Goal: Task Accomplishment & Management: Manage account settings

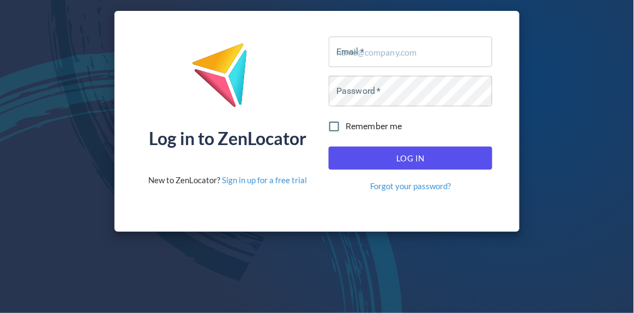
type input "aglockner@pinnaclesalesgroup.com"
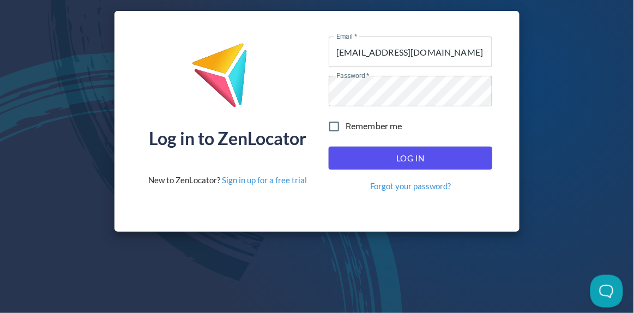
click at [403, 165] on span "Log In" at bounding box center [411, 158] width 140 height 14
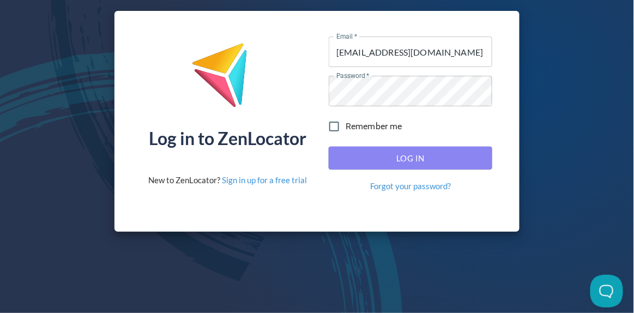
click at [418, 162] on span "Log In" at bounding box center [411, 158] width 140 height 14
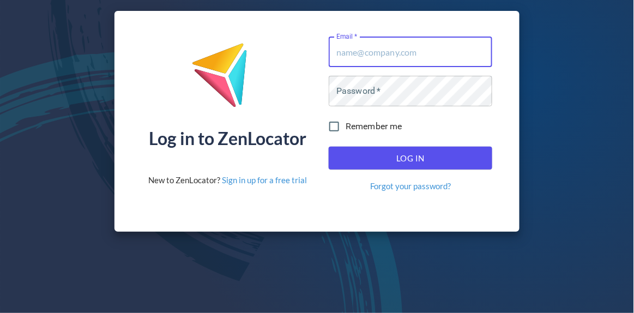
type input "[EMAIL_ADDRESS][DOMAIN_NAME]"
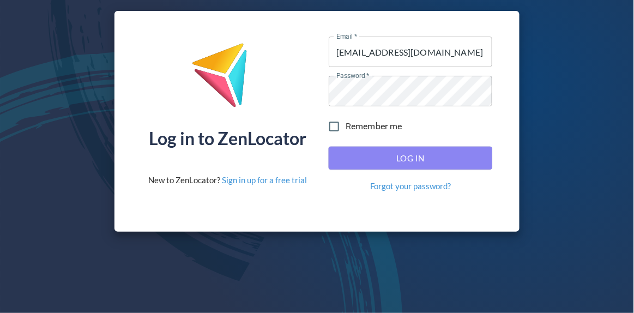
click at [377, 161] on span "Log In" at bounding box center [411, 158] width 140 height 14
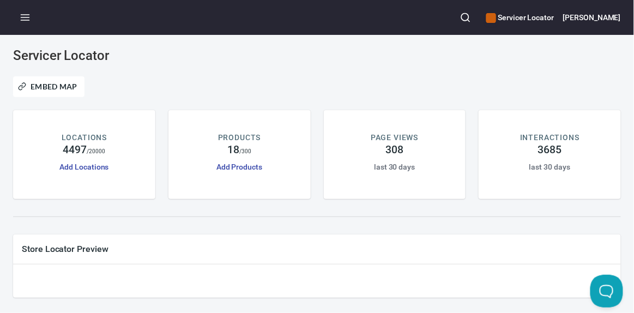
click at [116, 151] on div "LOCATIONS 4497 / 20000 Add Locations" at bounding box center [84, 152] width 99 height 41
click at [94, 167] on link "Add Locations" at bounding box center [83, 167] width 49 height 9
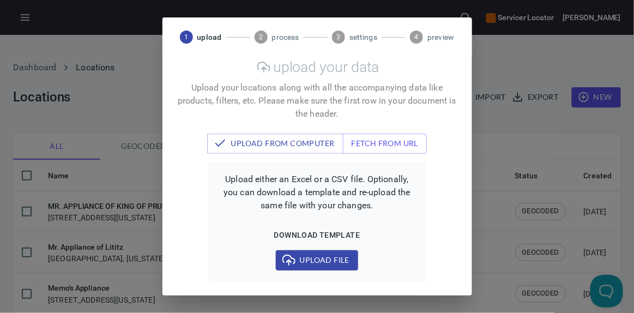
scroll to position [11, 0]
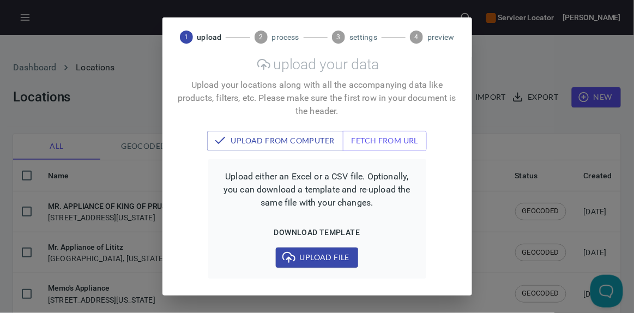
click at [498, 36] on div "1 upload 2 process 3 settings 4 preview upload your data Upload your locations …" at bounding box center [317, 156] width 634 height 313
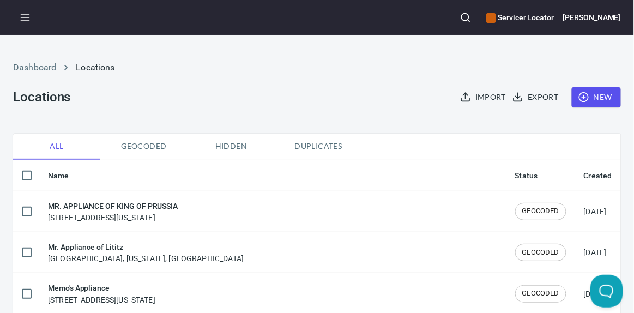
click at [301, 145] on span "Duplicates" at bounding box center [318, 147] width 74 height 14
checkbox input "true"
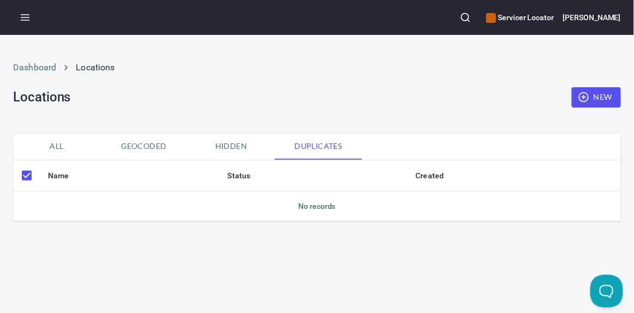
click at [225, 151] on span "Hidden" at bounding box center [231, 147] width 74 height 14
click at [152, 149] on span "Geocoded" at bounding box center [144, 147] width 74 height 14
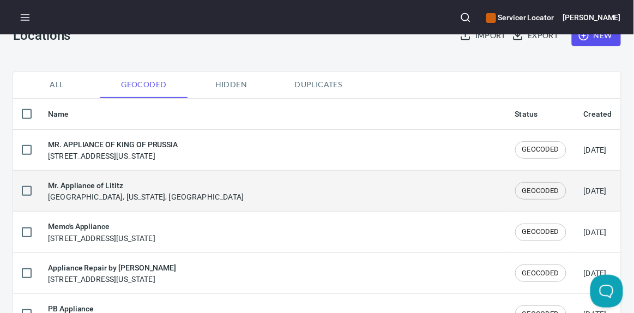
scroll to position [49, 0]
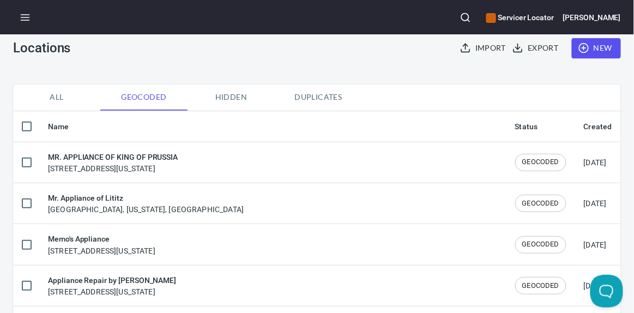
click at [230, 98] on span "Hidden" at bounding box center [231, 98] width 74 height 14
checkbox input "true"
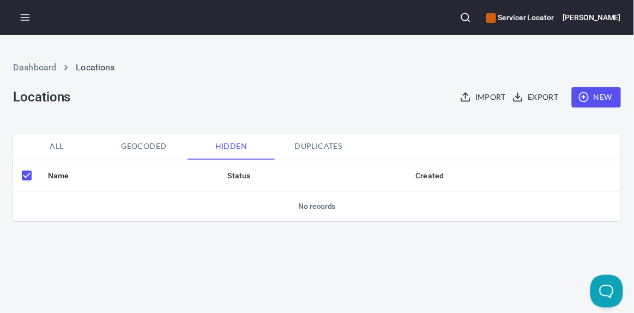
click at [304, 146] on span "Duplicates" at bounding box center [318, 147] width 74 height 14
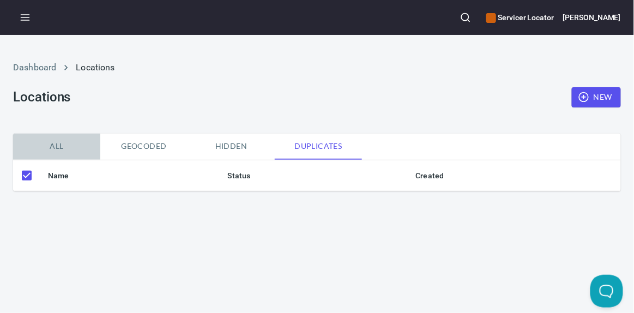
click at [38, 147] on span "All" at bounding box center [57, 147] width 74 height 14
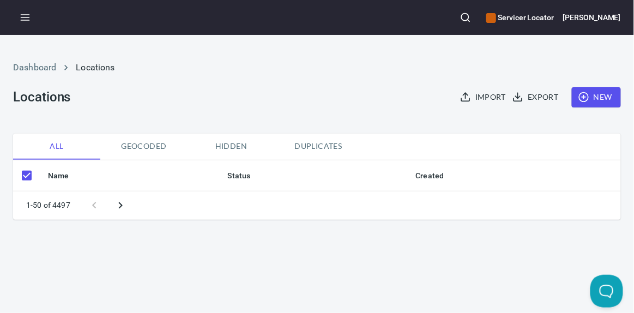
checkbox input "false"
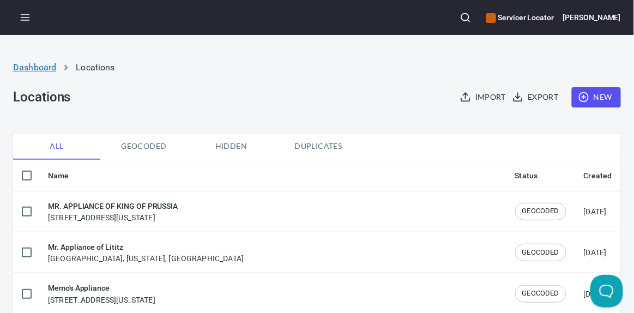
click at [40, 67] on link "Dashboard" at bounding box center [34, 67] width 43 height 10
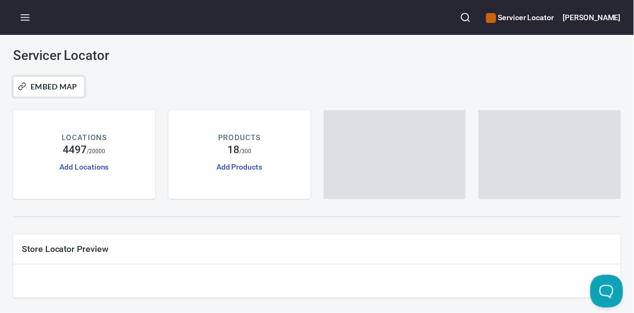
click at [41, 92] on span "Embed Map" at bounding box center [48, 86] width 57 height 13
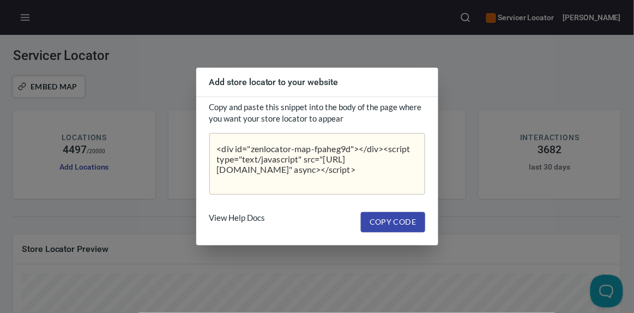
click at [285, 52] on div "Add store locator to your website Copy and paste this snippet into the body of …" at bounding box center [317, 156] width 634 height 313
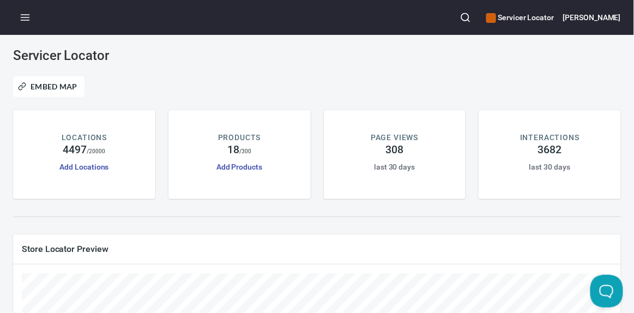
click at [23, 8] on button "button" at bounding box center [25, 17] width 24 height 24
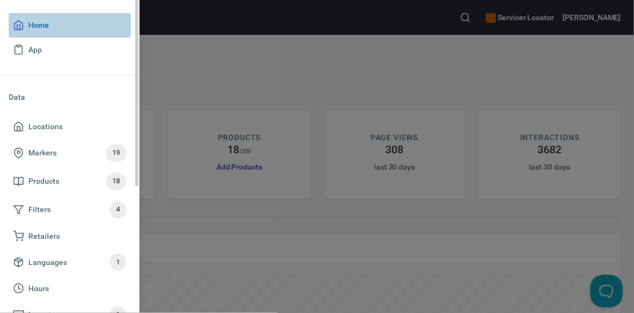
click at [43, 27] on span "Home" at bounding box center [38, 26] width 21 height 14
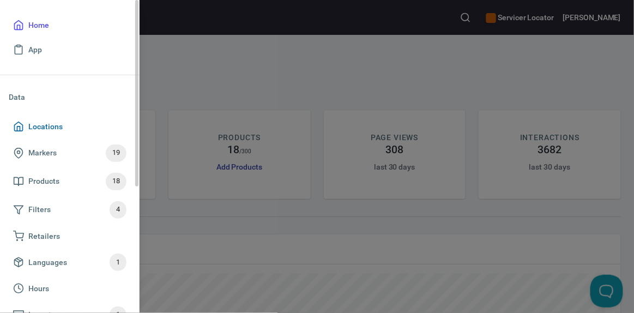
click at [44, 125] on span "Locations" at bounding box center [45, 127] width 34 height 14
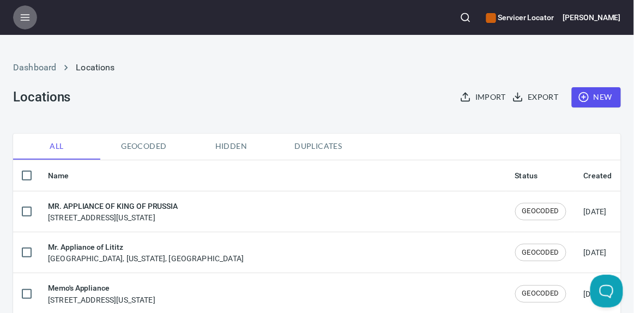
click at [27, 14] on icon "button" at bounding box center [25, 17] width 11 height 11
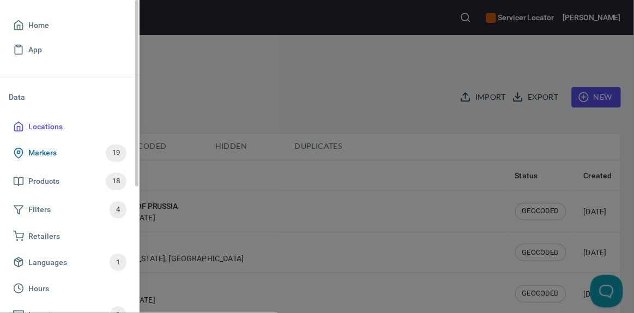
click at [38, 155] on span "Markers" at bounding box center [42, 153] width 28 height 14
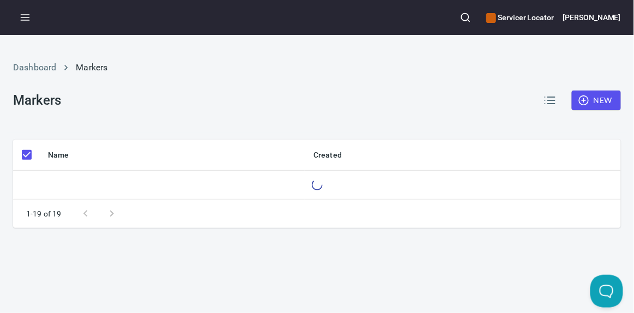
checkbox input "false"
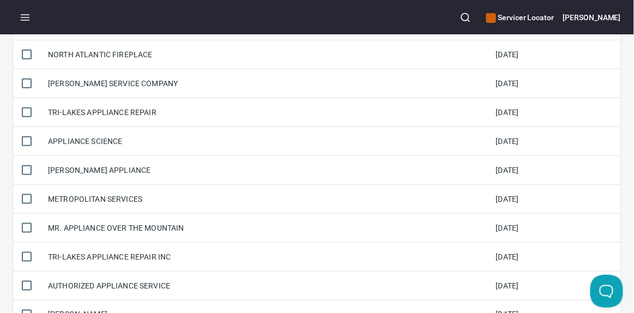
scroll to position [103, 0]
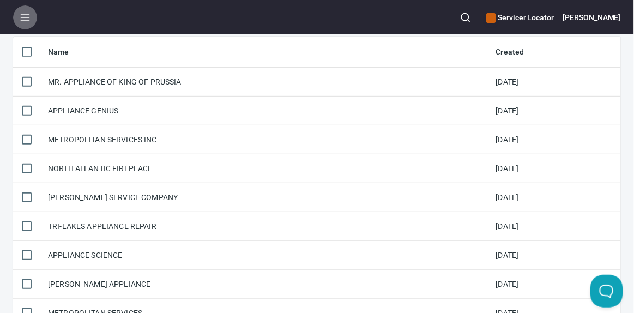
click at [29, 19] on icon "button" at bounding box center [25, 17] width 11 height 11
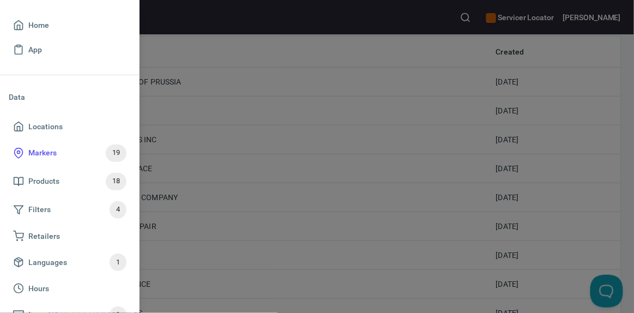
drag, startPoint x: 60, startPoint y: 130, endPoint x: 177, endPoint y: 152, distance: 118.7
click at [60, 130] on span "Locations" at bounding box center [45, 127] width 34 height 14
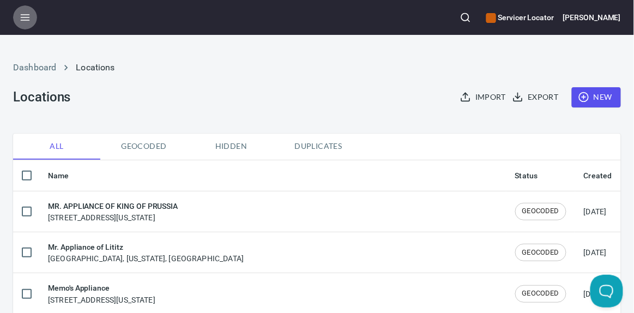
click at [16, 23] on button "button" at bounding box center [25, 17] width 24 height 24
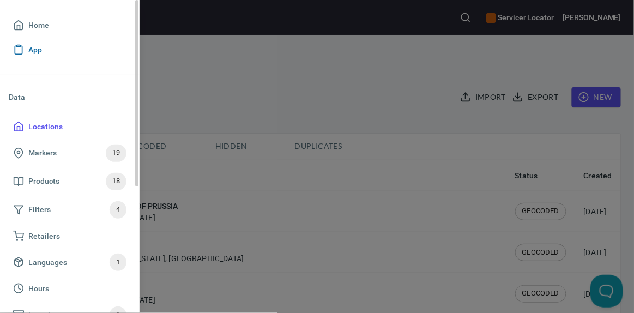
click at [38, 55] on span "App" at bounding box center [35, 50] width 14 height 14
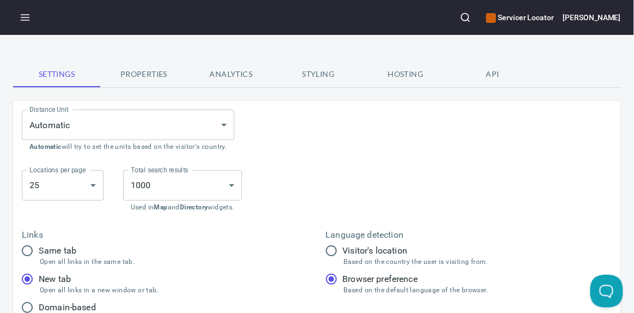
click at [34, 25] on div "Servicer Locator Angie" at bounding box center [317, 17] width 634 height 35
click at [30, 18] on button "button" at bounding box center [25, 17] width 24 height 24
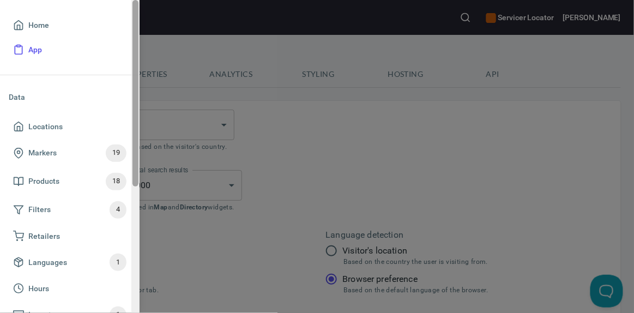
drag, startPoint x: 25, startPoint y: 128, endPoint x: 131, endPoint y: 140, distance: 106.6
click at [25, 128] on span "Locations" at bounding box center [69, 127] width 113 height 14
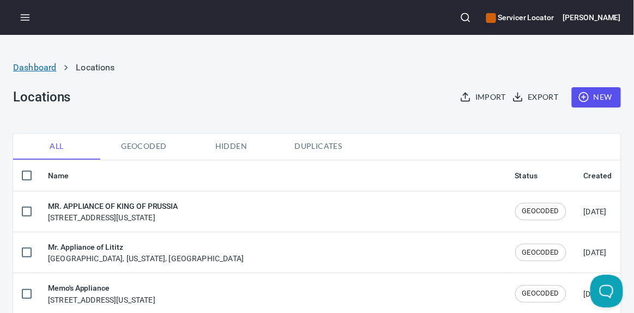
click at [43, 63] on link "Dashboard" at bounding box center [34, 67] width 43 height 10
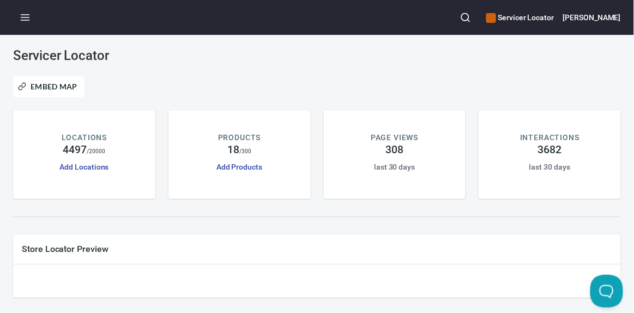
click at [75, 134] on p "LOCATIONS" at bounding box center [84, 137] width 45 height 11
click at [75, 163] on link "Add Locations" at bounding box center [83, 167] width 49 height 9
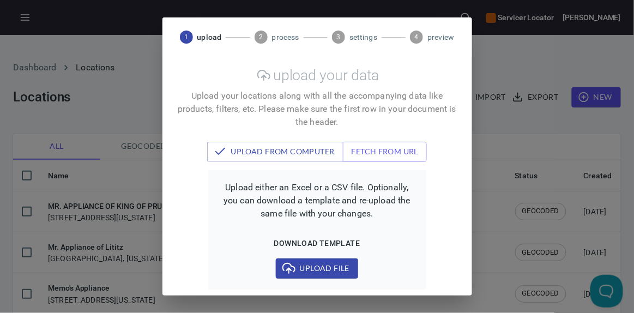
click at [141, 40] on div "1 upload 2 process 3 settings 4 preview upload your data Upload your locations …" at bounding box center [317, 156] width 634 height 313
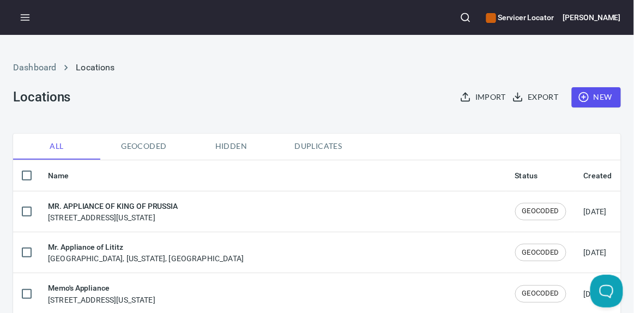
click at [23, 10] on button "button" at bounding box center [25, 17] width 24 height 24
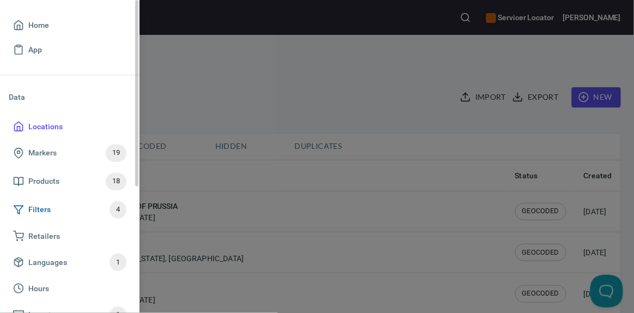
scroll to position [49, 0]
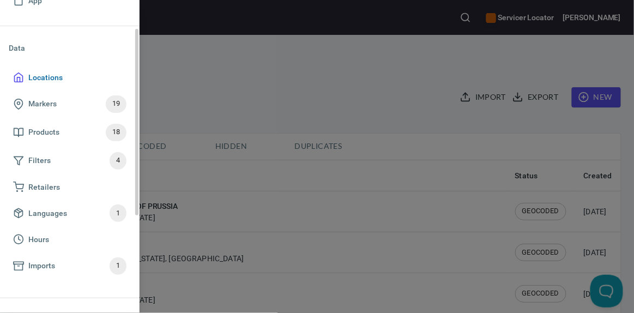
click at [55, 73] on span "Locations" at bounding box center [45, 78] width 34 height 14
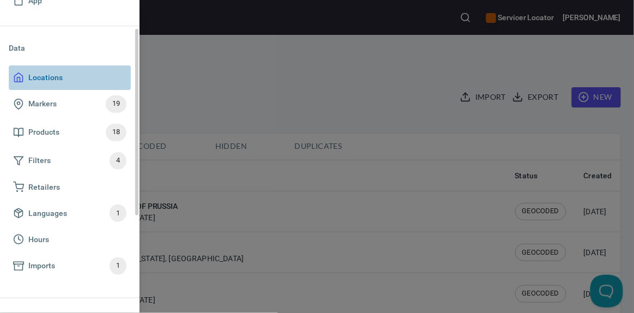
click at [63, 78] on span "Locations" at bounding box center [69, 78] width 113 height 14
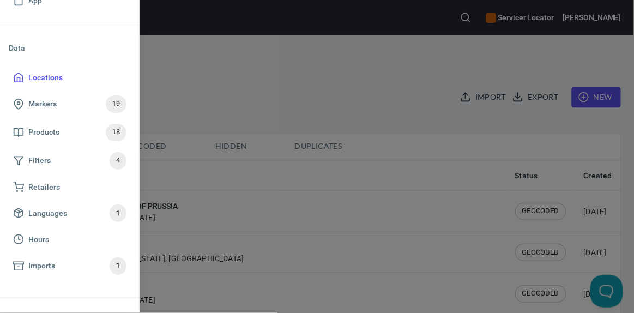
click at [236, 92] on div at bounding box center [317, 156] width 634 height 313
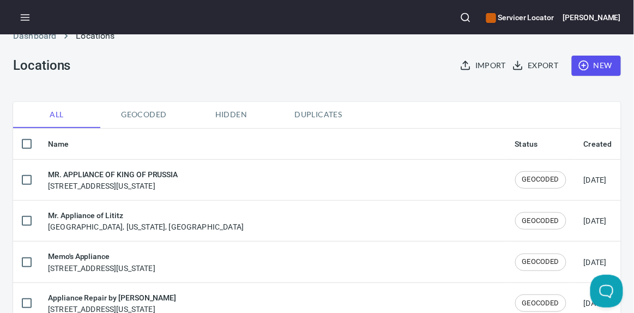
scroll to position [0, 0]
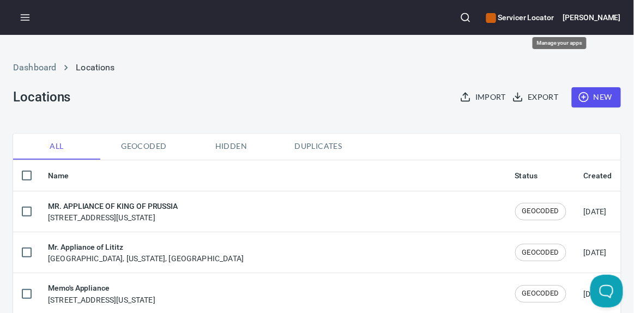
click at [554, 15] on h6 "Servicer Locator" at bounding box center [521, 17] width 68 height 12
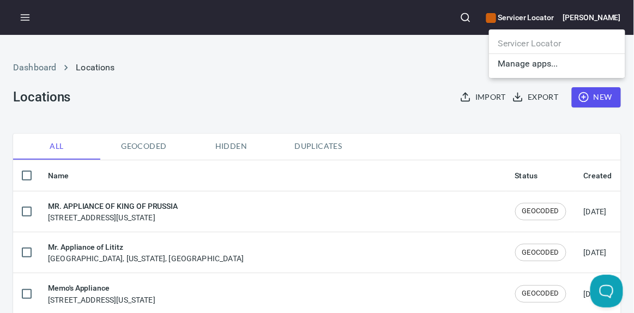
click at [410, 59] on div at bounding box center [317, 156] width 634 height 313
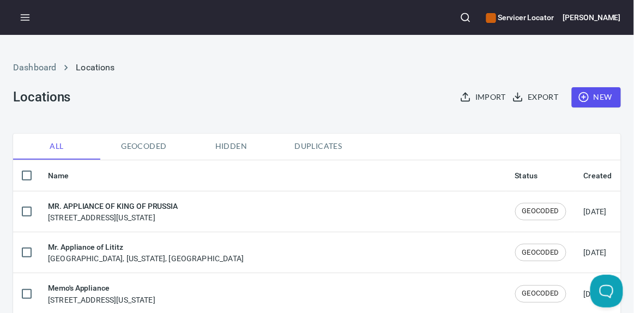
click at [25, 99] on h3 "Locations" at bounding box center [41, 96] width 57 height 15
click at [33, 63] on link "Dashboard" at bounding box center [34, 67] width 43 height 10
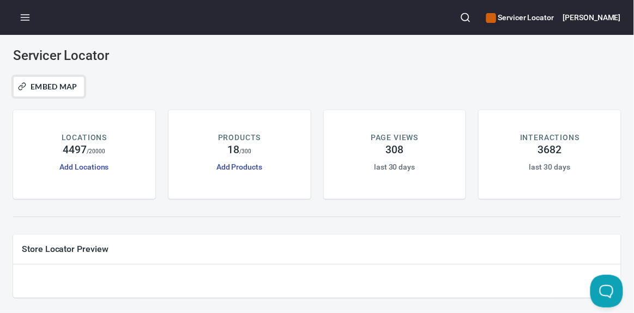
click at [49, 87] on span "Embed Map" at bounding box center [48, 86] width 57 height 13
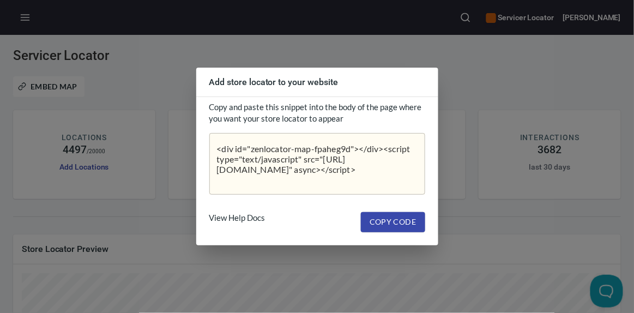
click at [217, 50] on div "Add store locator to your website Copy and paste this snippet into the body of …" at bounding box center [317, 156] width 634 height 313
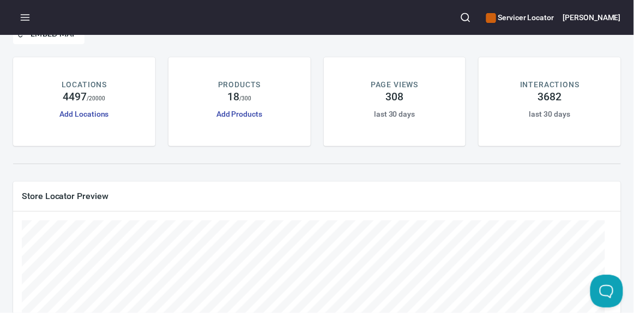
scroll to position [75, 0]
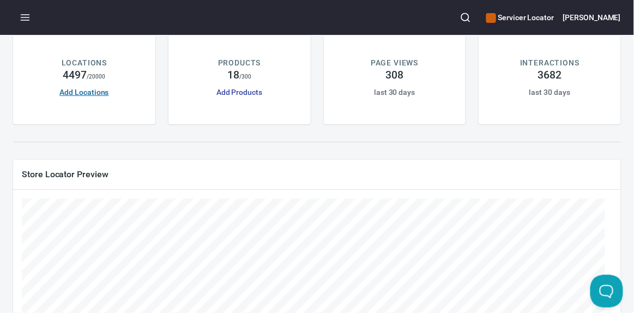
click at [88, 94] on link "Add Locations" at bounding box center [83, 92] width 49 height 9
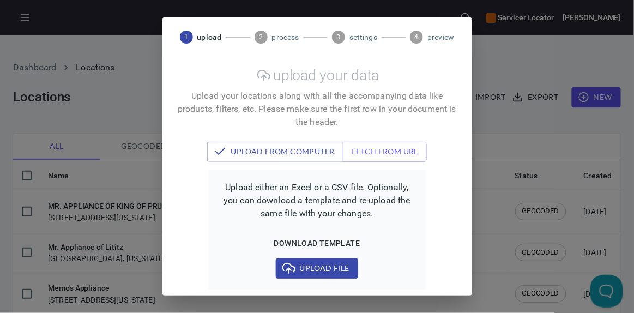
click at [535, 57] on div "1 upload 2 process 3 settings 4 preview upload your data Upload your locations …" at bounding box center [317, 156] width 634 height 313
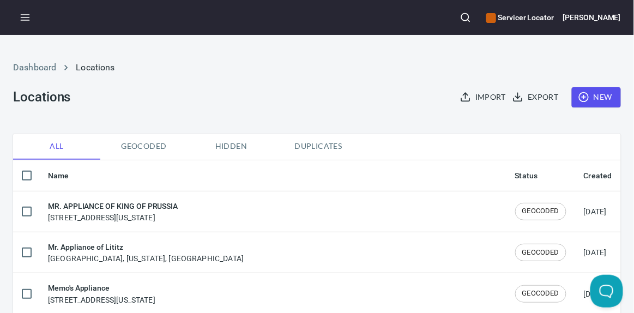
click at [578, 178] on th "Created" at bounding box center [598, 175] width 46 height 31
click at [136, 141] on span "Geocoded" at bounding box center [144, 147] width 74 height 14
click at [590, 178] on th "Created" at bounding box center [598, 175] width 46 height 31
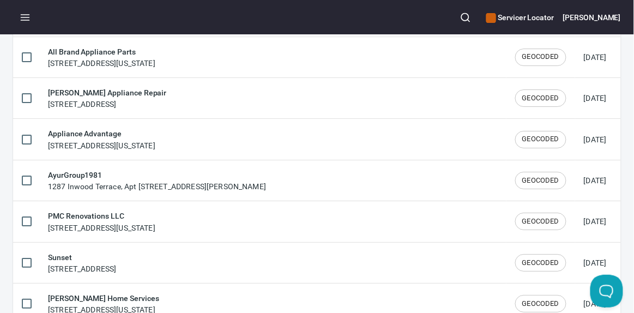
scroll to position [1975, 0]
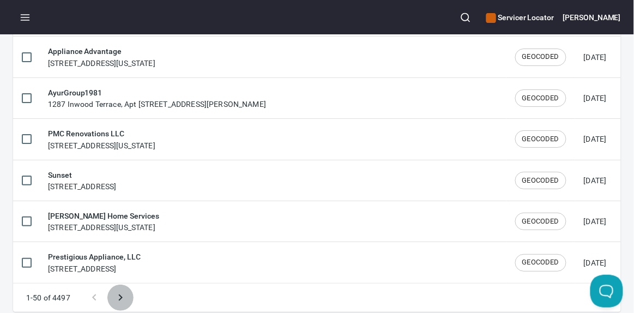
click at [121, 295] on icon "Next page" at bounding box center [120, 298] width 4 height 7
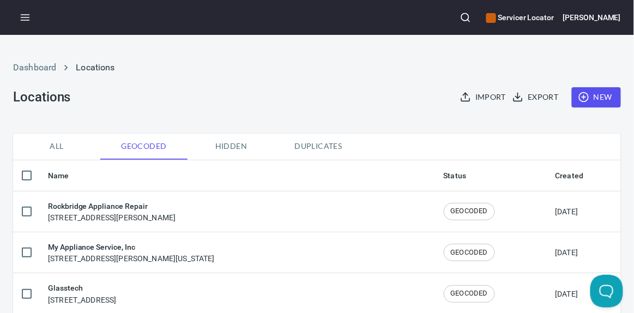
checkbox input "false"
click at [45, 63] on link "Dashboard" at bounding box center [34, 67] width 43 height 10
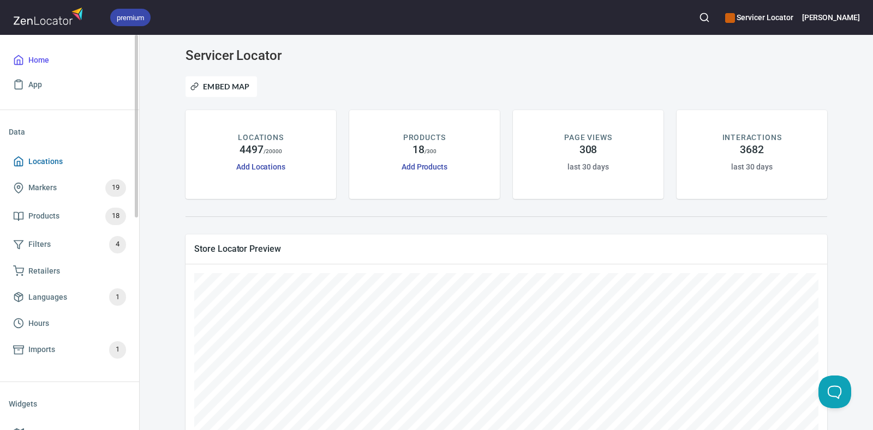
click at [33, 153] on link "Locations" at bounding box center [70, 161] width 122 height 25
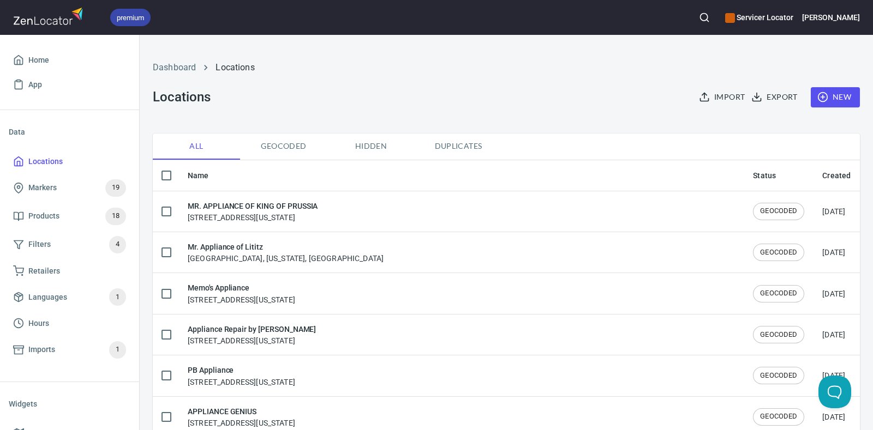
click at [466, 141] on span "Duplicates" at bounding box center [458, 147] width 74 height 14
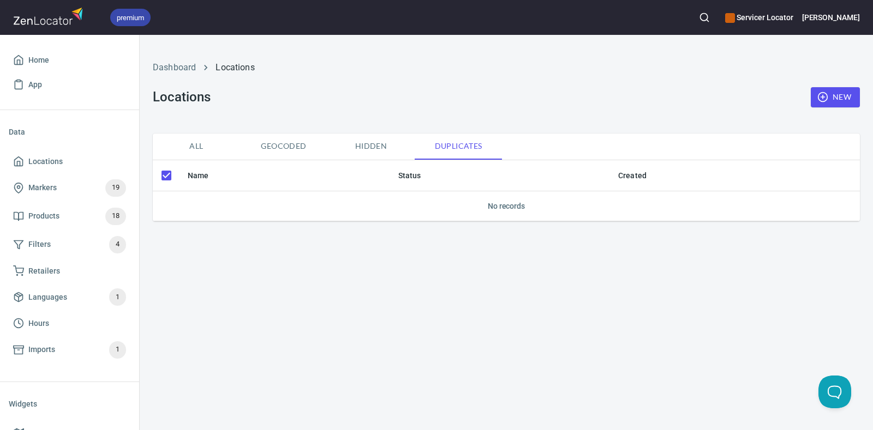
click at [161, 178] on input "checkbox" at bounding box center [166, 175] width 23 height 23
click at [169, 175] on input "checkbox" at bounding box center [166, 175] width 23 height 23
click at [376, 143] on span "Hidden" at bounding box center [371, 147] width 74 height 14
click at [303, 146] on span "Geocoded" at bounding box center [284, 147] width 74 height 14
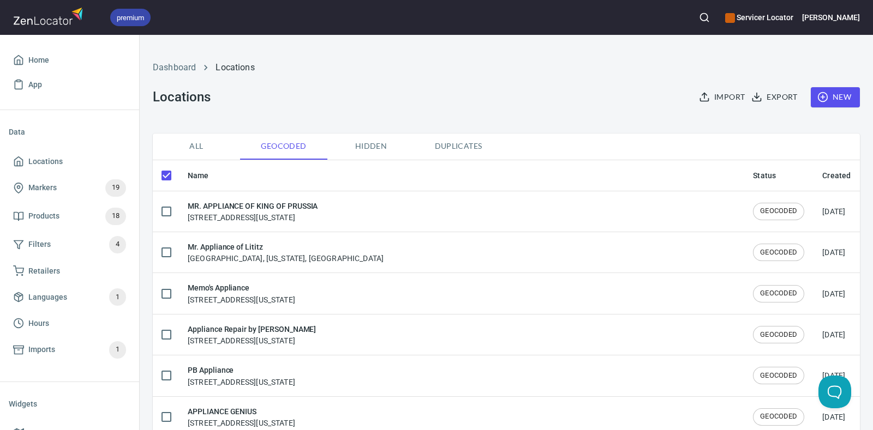
checkbox input "false"
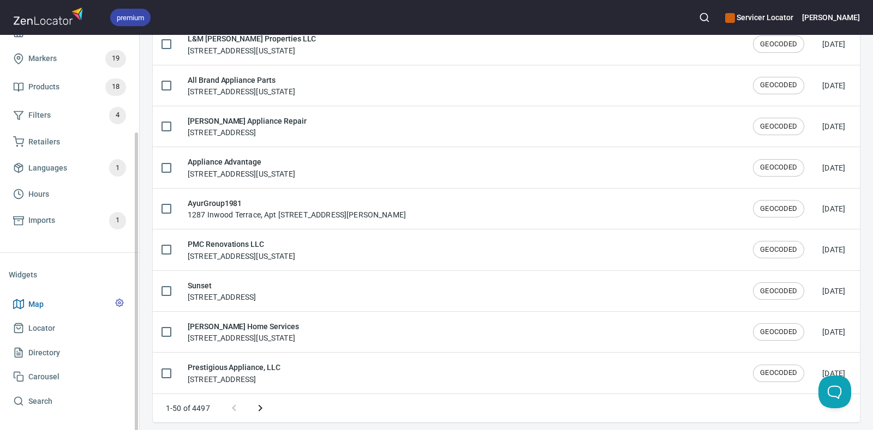
scroll to position [130, 0]
click at [56, 313] on span "Directory" at bounding box center [44, 352] width 32 height 14
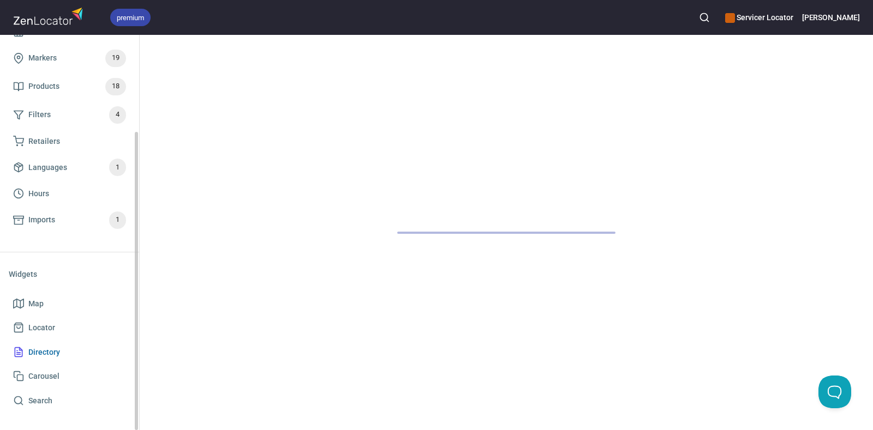
scroll to position [129, 0]
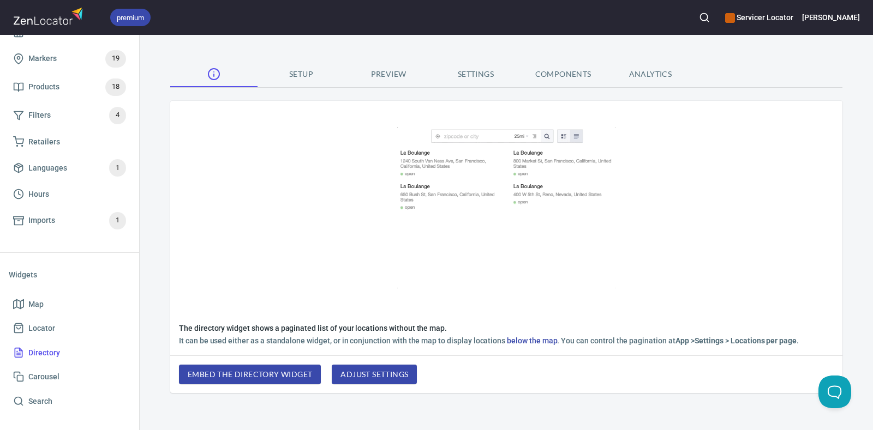
click at [471, 71] on span "Settings" at bounding box center [476, 75] width 74 height 14
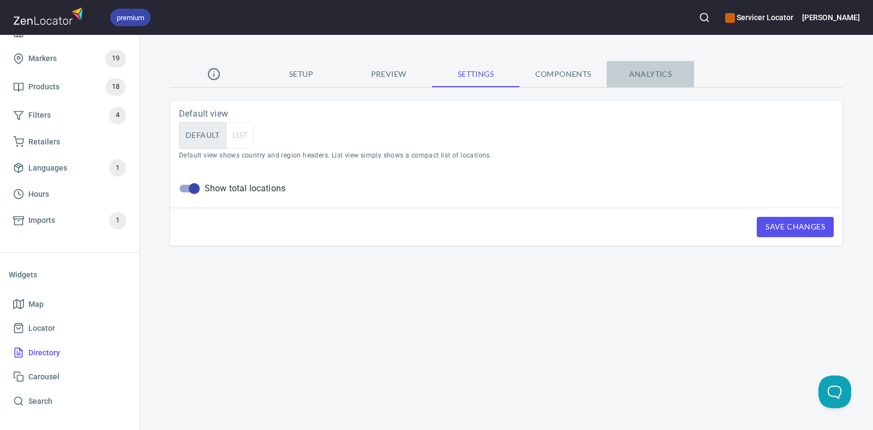
click at [634, 75] on span "Analytics" at bounding box center [650, 75] width 74 height 14
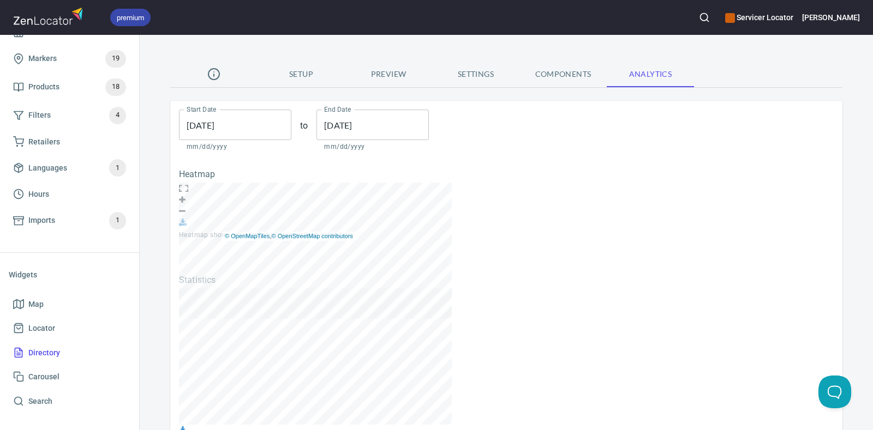
scroll to position [136, 272]
click at [556, 69] on span "Components" at bounding box center [563, 75] width 74 height 14
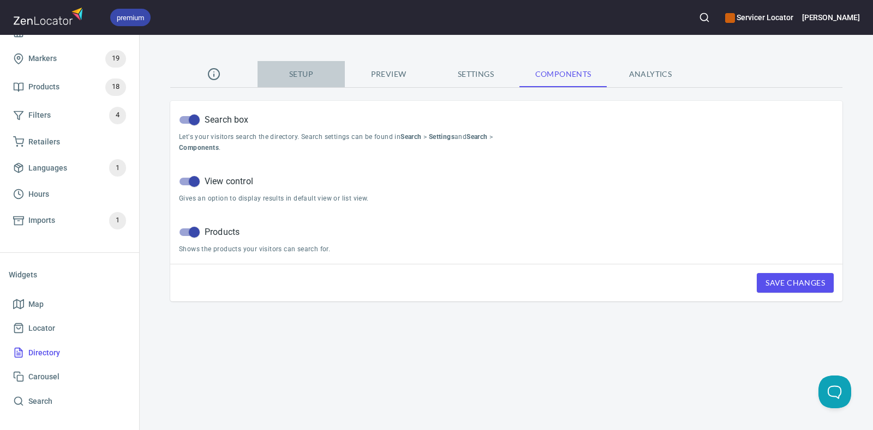
click at [303, 73] on span "Setup" at bounding box center [301, 75] width 74 height 14
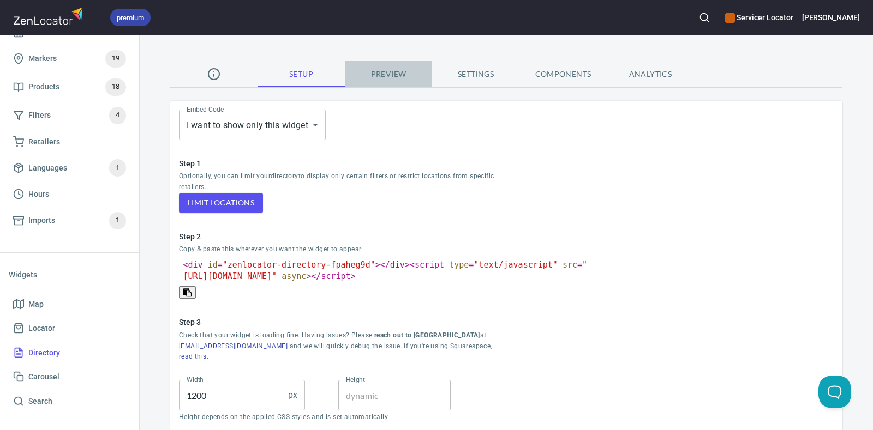
click at [386, 72] on span "Preview" at bounding box center [388, 75] width 74 height 14
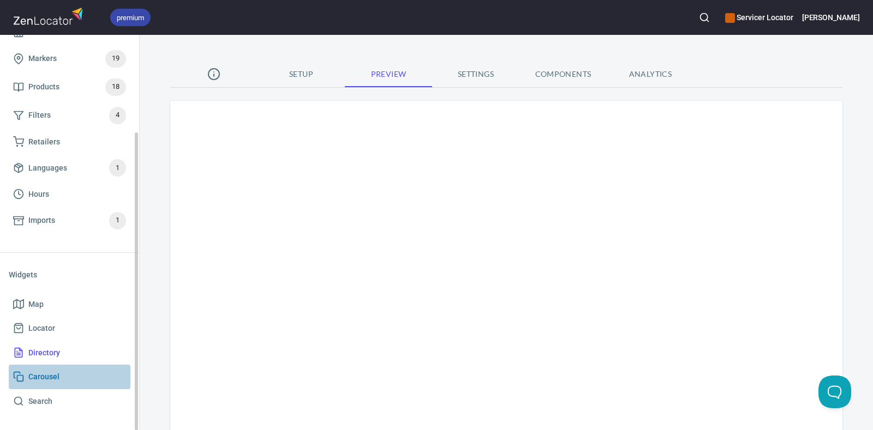
click at [50, 313] on span "Carousel" at bounding box center [43, 377] width 31 height 14
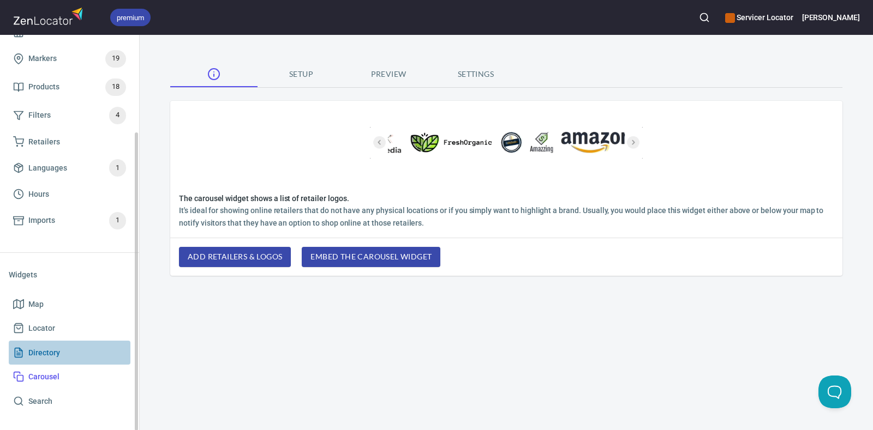
click at [43, 313] on span "Directory" at bounding box center [44, 353] width 32 height 14
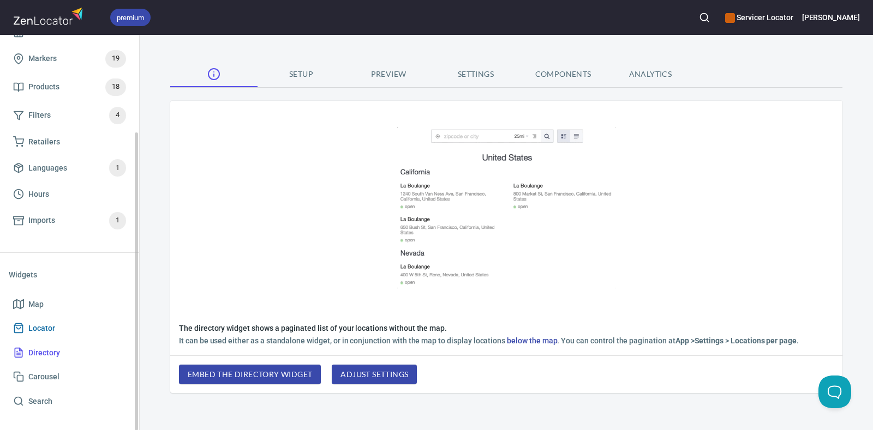
click at [38, 313] on span "Locator" at bounding box center [41, 329] width 27 height 14
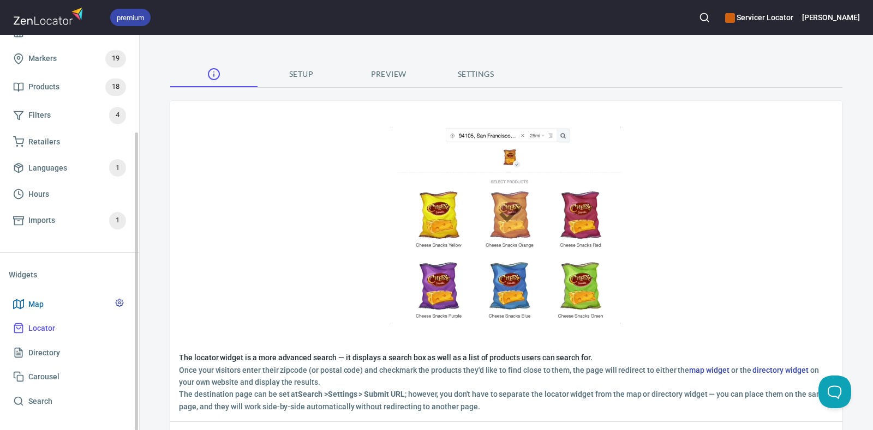
click at [38, 304] on span "Map" at bounding box center [35, 305] width 15 height 14
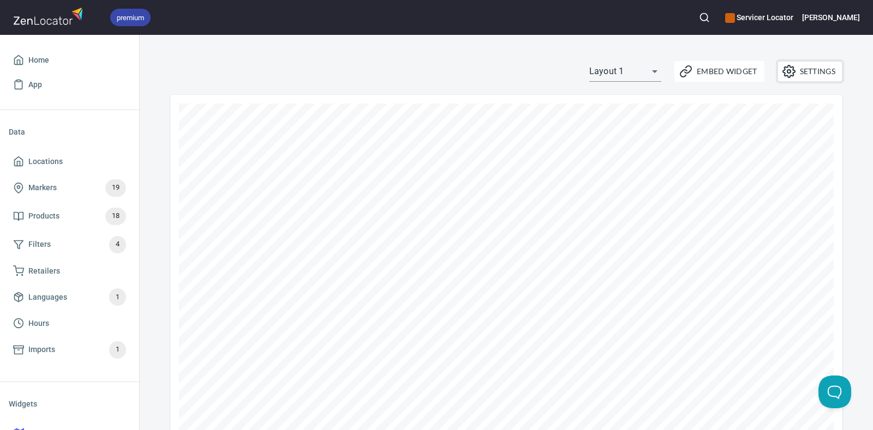
click at [634, 69] on span "Settings" at bounding box center [809, 71] width 51 height 13
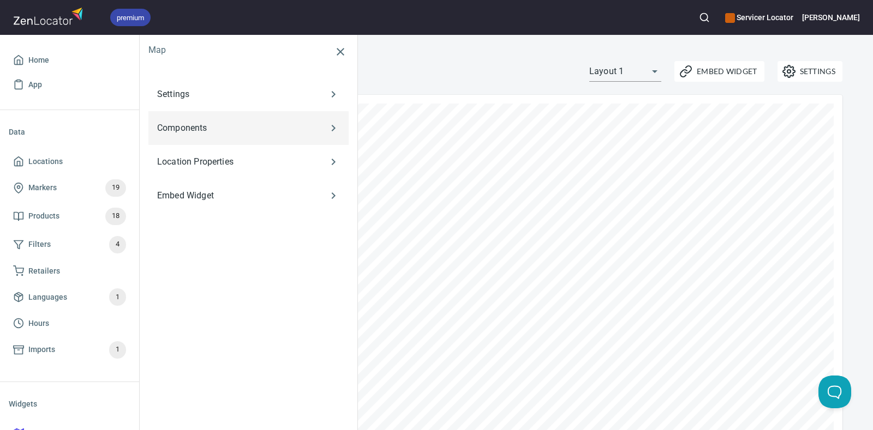
click at [293, 122] on p "Components" at bounding box center [232, 128] width 151 height 13
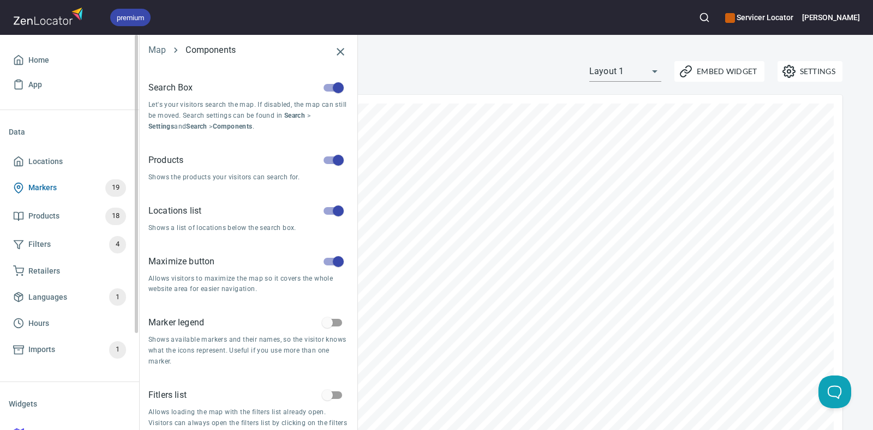
click at [49, 183] on span "Markers" at bounding box center [42, 188] width 28 height 14
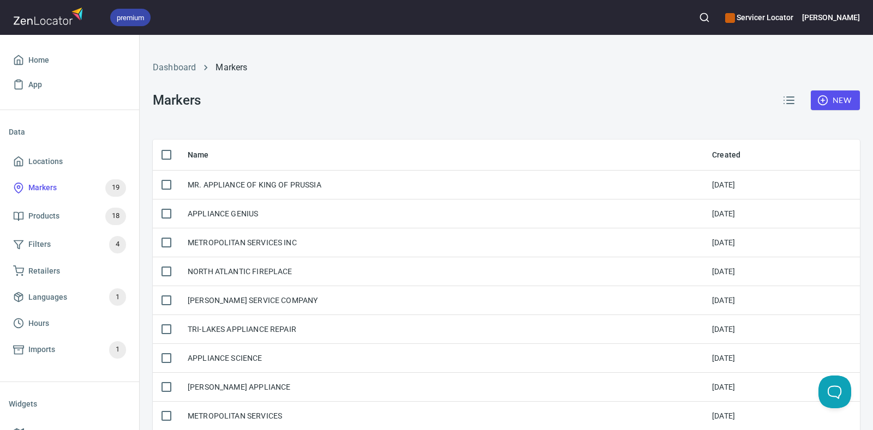
click at [166, 150] on input "checkbox" at bounding box center [166, 154] width 23 height 23
checkbox input "true"
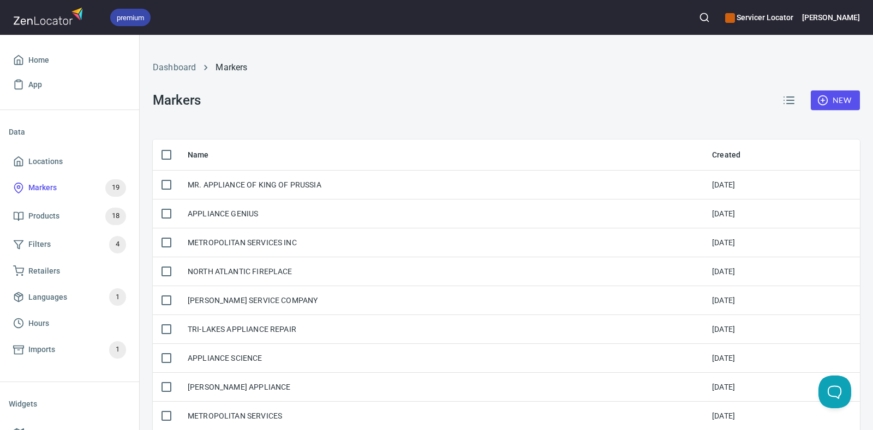
checkbox input "true"
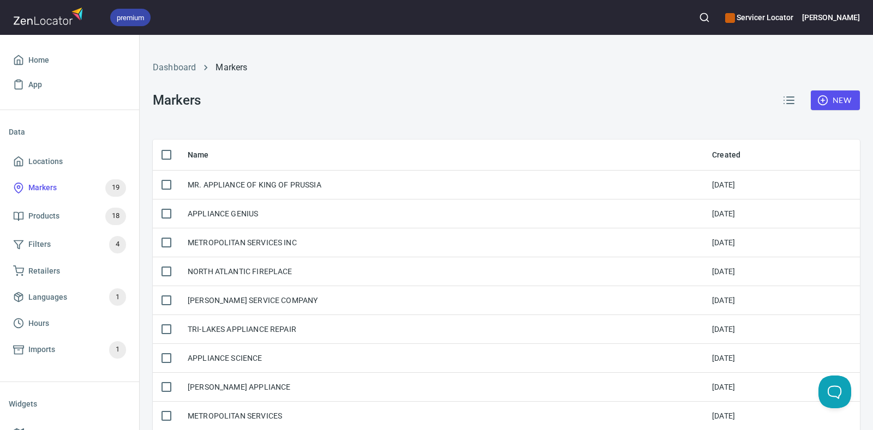
checkbox input "true"
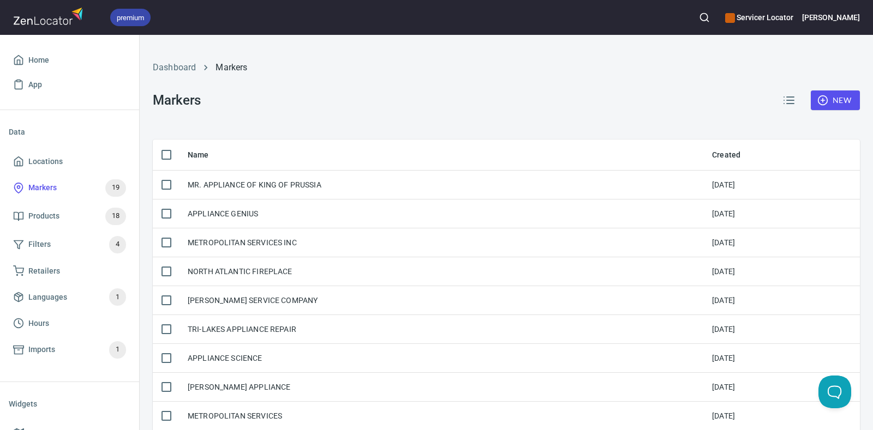
checkbox input "true"
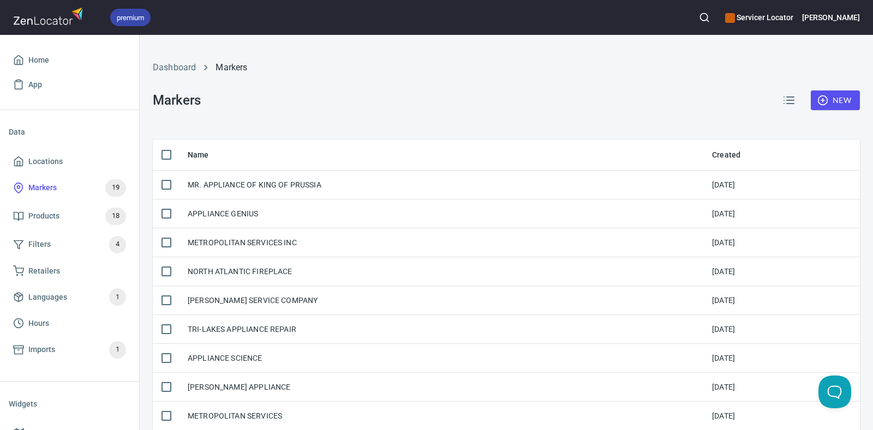
checkbox input "true"
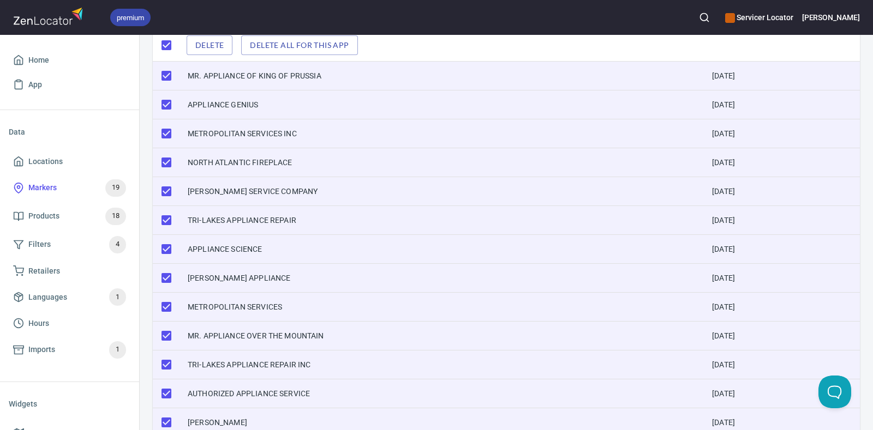
scroll to position [335, 0]
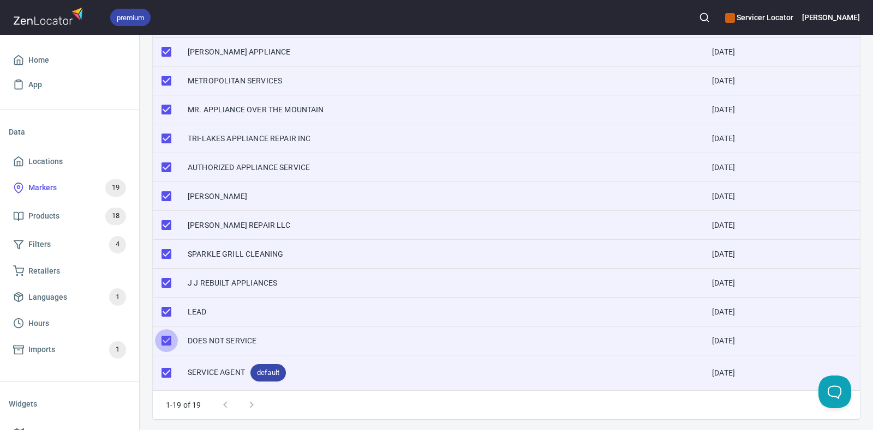
click at [166, 313] on input "checkbox" at bounding box center [166, 340] width 23 height 23
checkbox input "false"
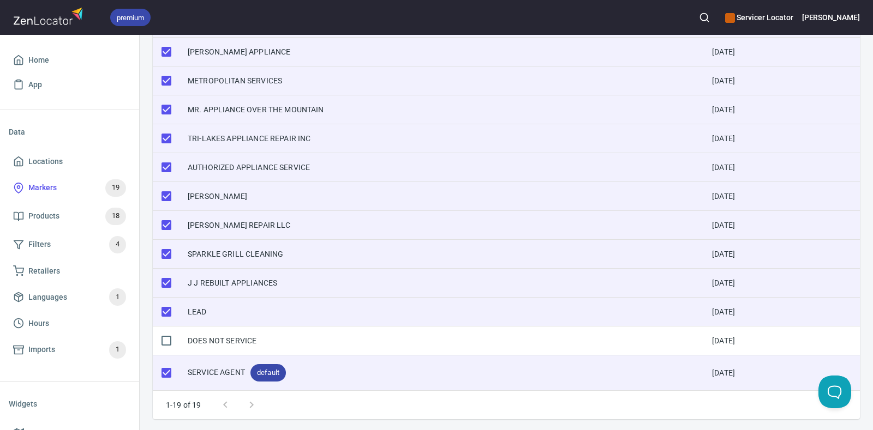
click at [165, 313] on input "checkbox" at bounding box center [166, 373] width 23 height 23
checkbox input "false"
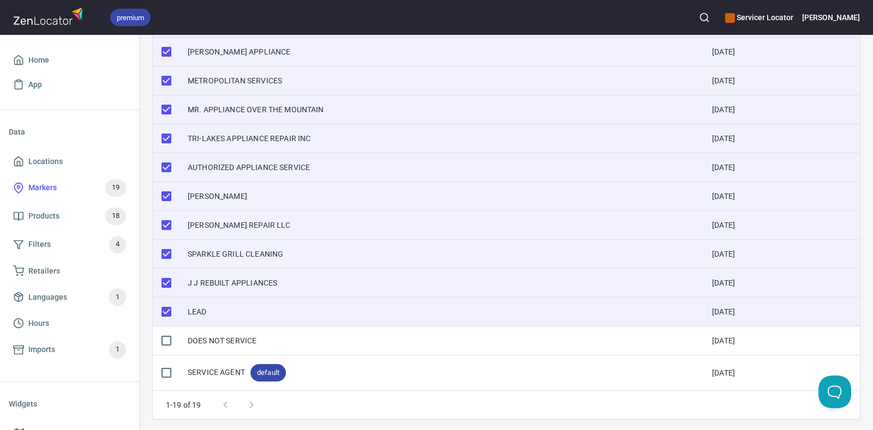
click at [167, 306] on input "checkbox" at bounding box center [166, 312] width 23 height 23
checkbox input "false"
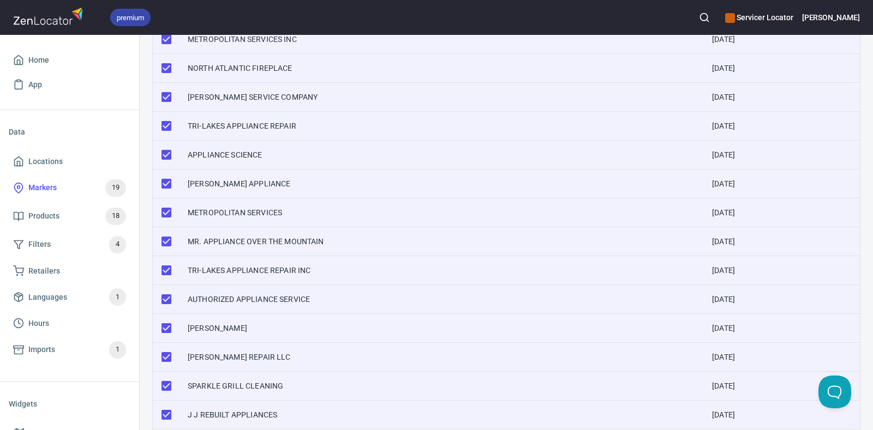
scroll to position [0, 0]
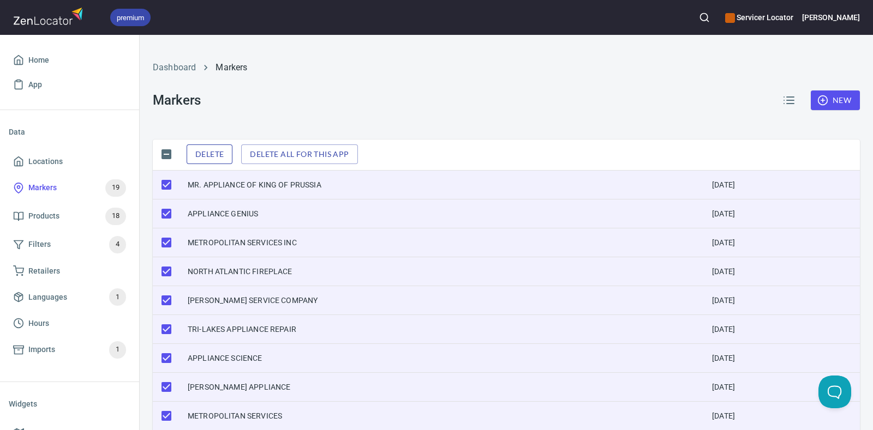
click at [194, 154] on button "Delete" at bounding box center [210, 155] width 46 height 20
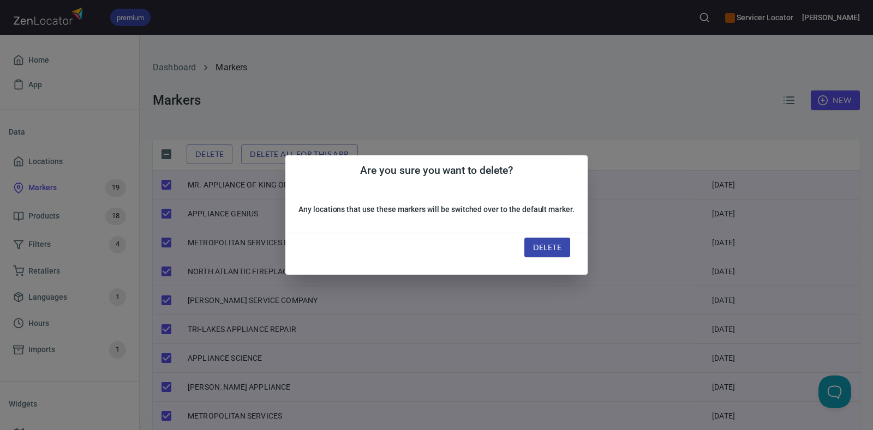
click at [529, 242] on button "Delete" at bounding box center [547, 248] width 46 height 20
checkbox input "false"
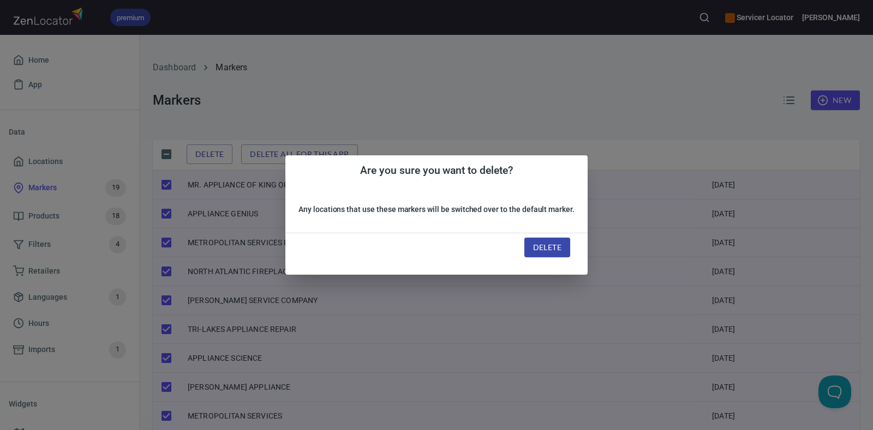
checkbox input "false"
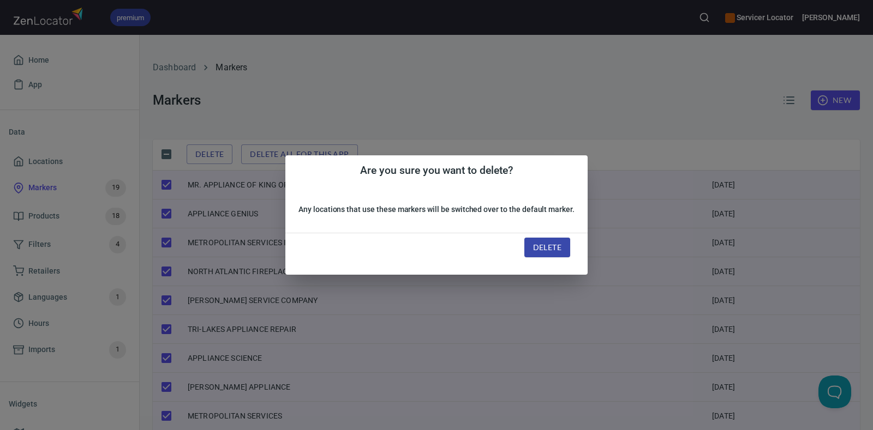
checkbox input "false"
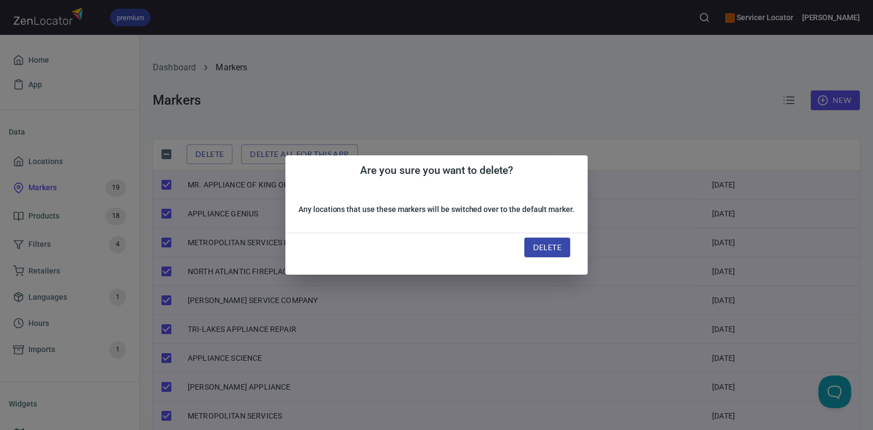
checkbox input "false"
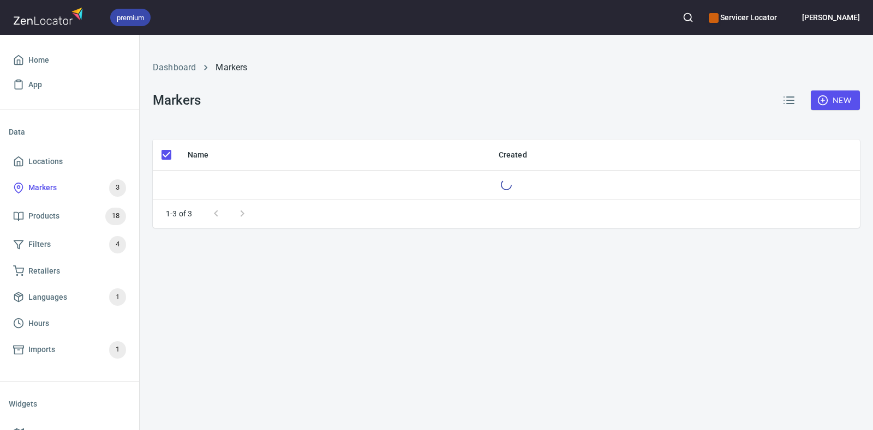
checkbox input "false"
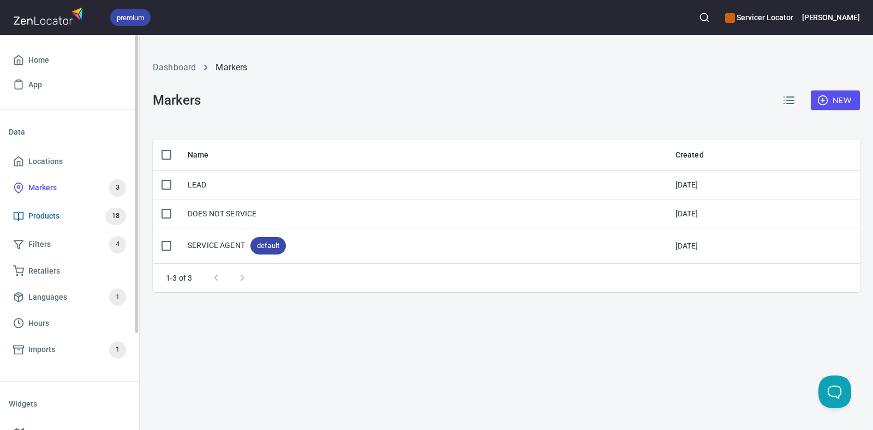
click at [49, 211] on span "Products" at bounding box center [43, 216] width 31 height 14
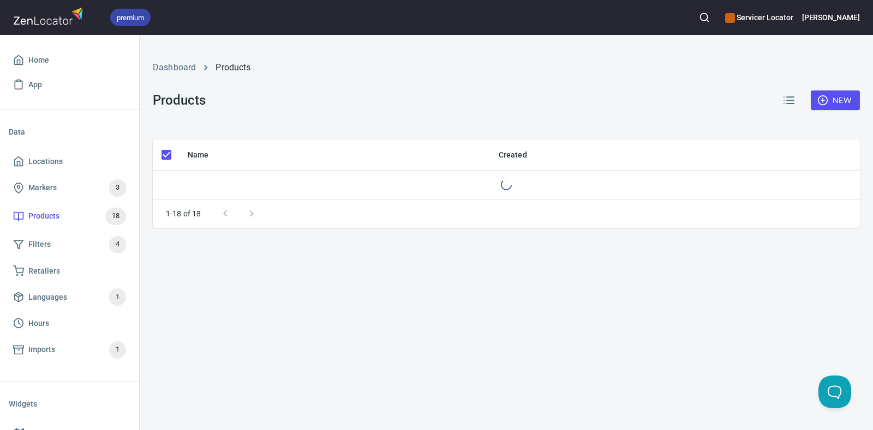
checkbox input "false"
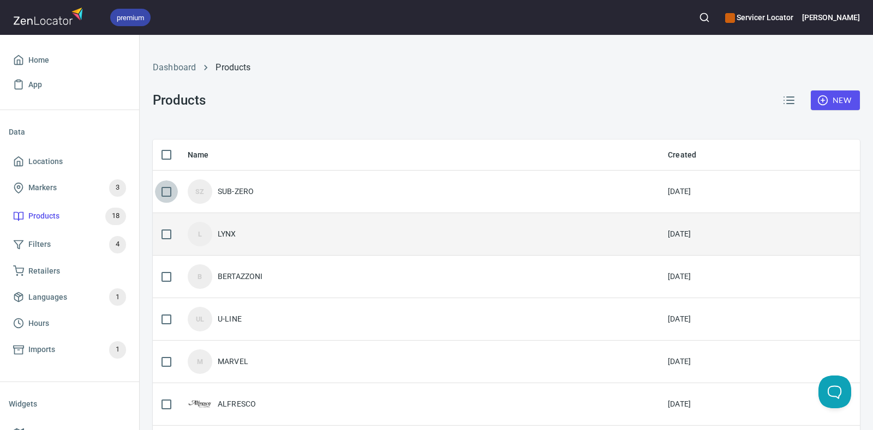
drag, startPoint x: 167, startPoint y: 192, endPoint x: 165, endPoint y: 219, distance: 26.8
click at [167, 195] on input "checkbox" at bounding box center [166, 192] width 23 height 23
checkbox input "true"
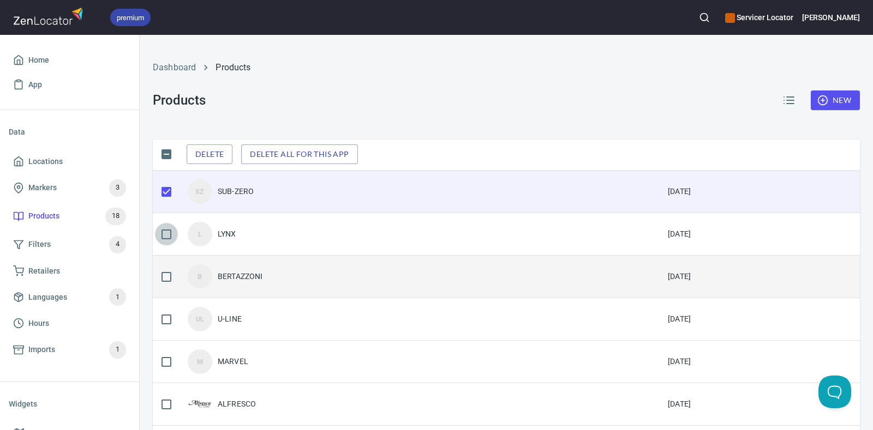
drag, startPoint x: 164, startPoint y: 233, endPoint x: 165, endPoint y: 257, distance: 23.5
click at [165, 236] on input "checkbox" at bounding box center [166, 234] width 23 height 23
checkbox input "true"
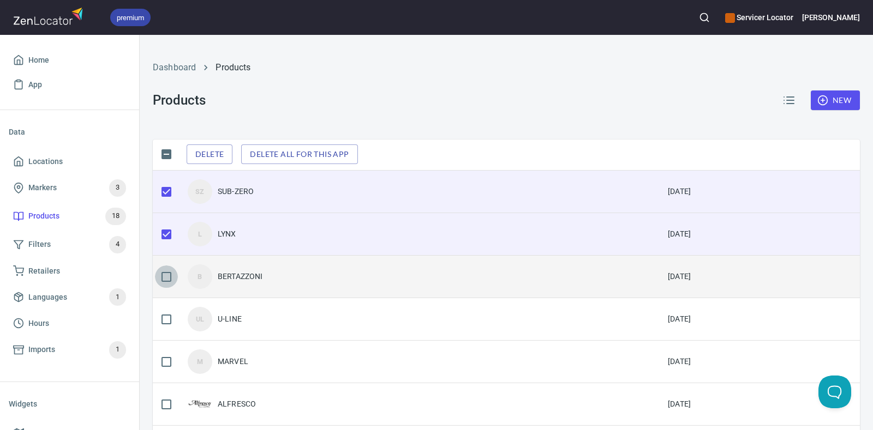
click at [166, 275] on input "checkbox" at bounding box center [166, 277] width 23 height 23
checkbox input "true"
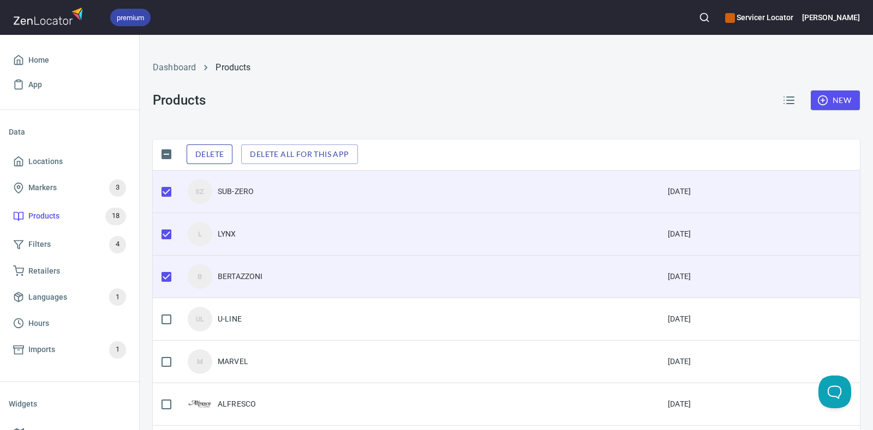
click at [213, 152] on span "Delete" at bounding box center [209, 155] width 28 height 14
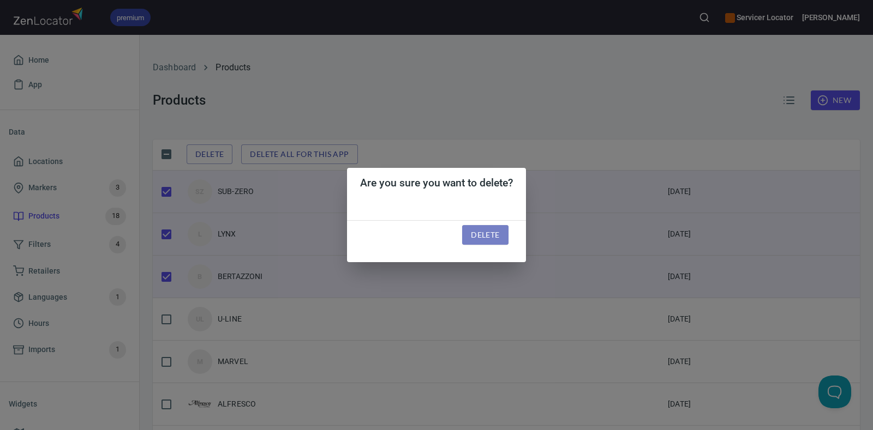
click at [502, 237] on button "Delete" at bounding box center [485, 235] width 46 height 20
checkbox input "false"
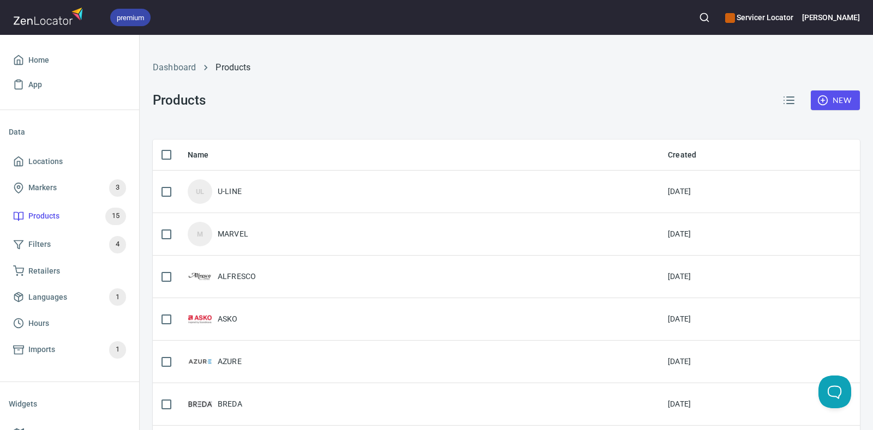
click at [374, 105] on div "Dashboard Products Products New" at bounding box center [506, 87] width 720 height 92
click at [146, 60] on div "Dashboard Products" at bounding box center [506, 68] width 720 height 26
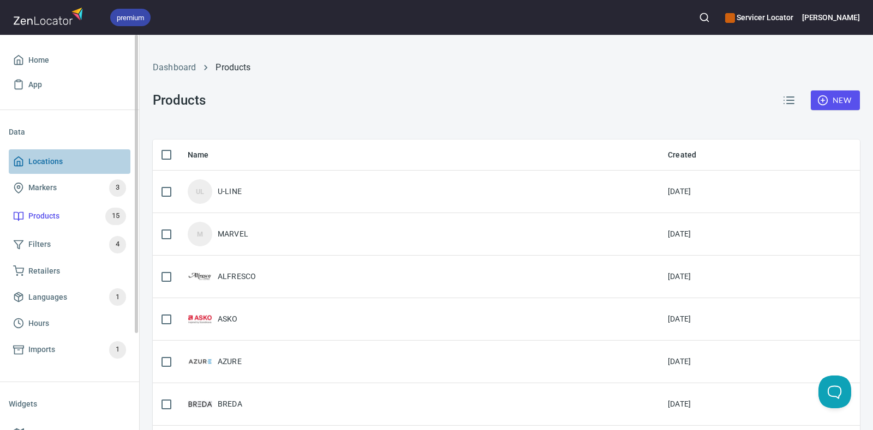
click at [46, 161] on span "Locations" at bounding box center [45, 162] width 34 height 14
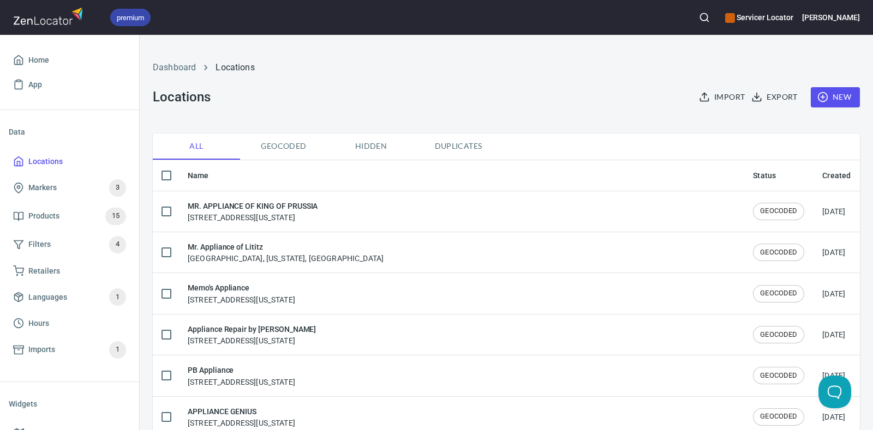
click at [455, 145] on span "Duplicates" at bounding box center [458, 147] width 74 height 14
checkbox input "true"
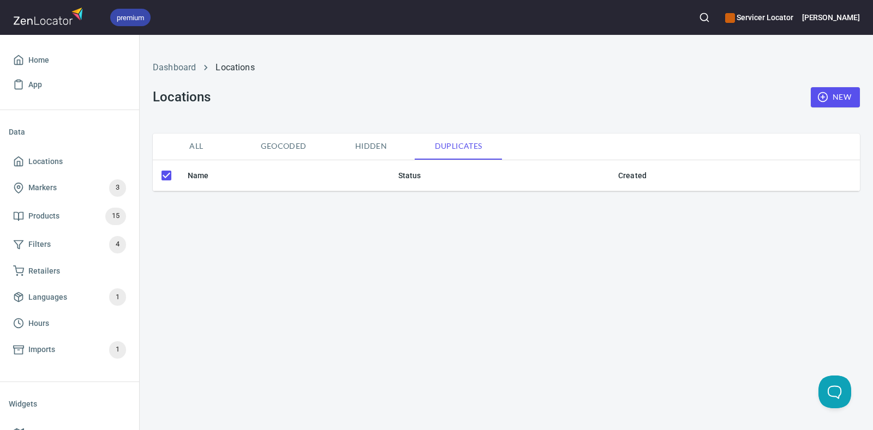
click at [167, 176] on input "checkbox" at bounding box center [166, 175] width 23 height 23
click at [199, 176] on th "Name" at bounding box center [284, 175] width 211 height 31
click at [197, 146] on span "All" at bounding box center [196, 147] width 74 height 14
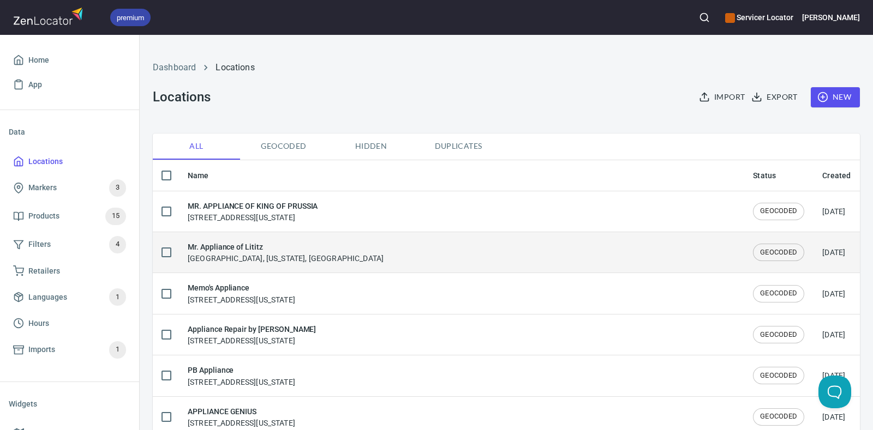
checkbox input "false"
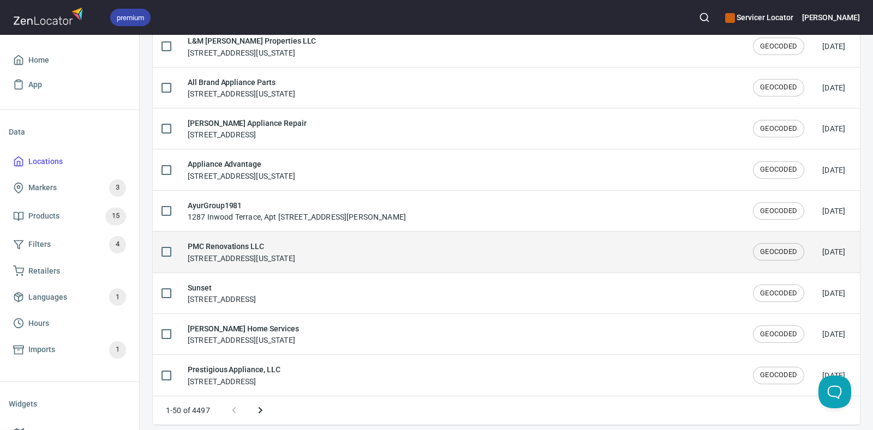
scroll to position [1853, 0]
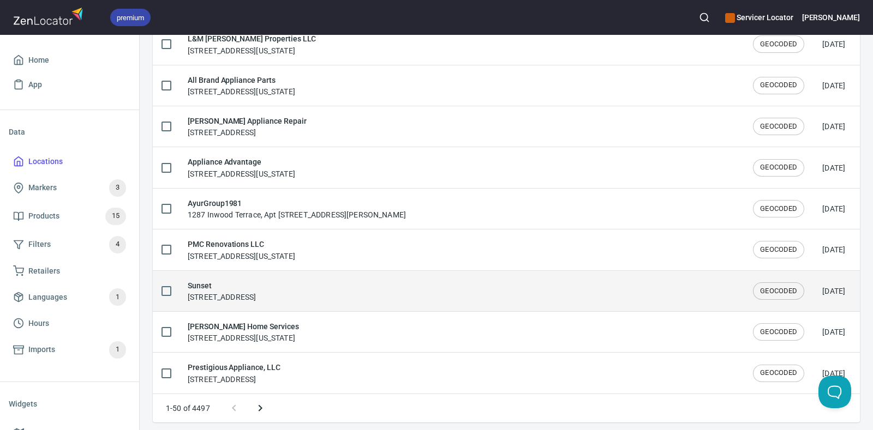
click at [346, 287] on div "Sunset 39 Windjammer, Irvine CA 92614" at bounding box center [462, 291] width 548 height 23
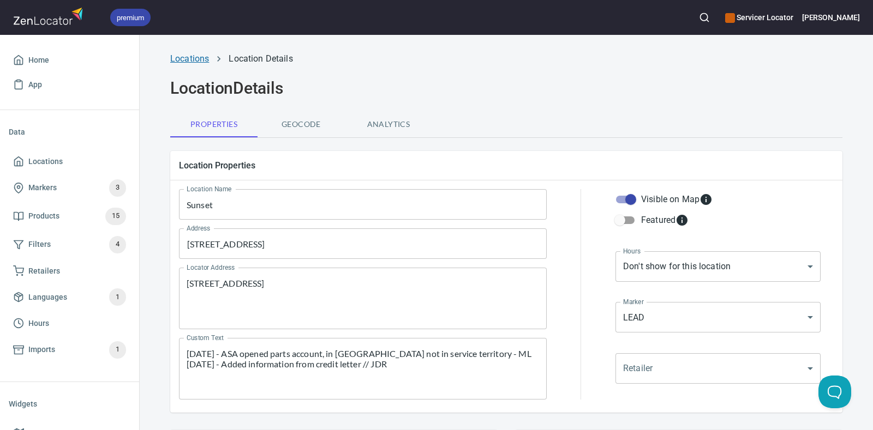
click at [193, 60] on link "Locations" at bounding box center [189, 58] width 39 height 10
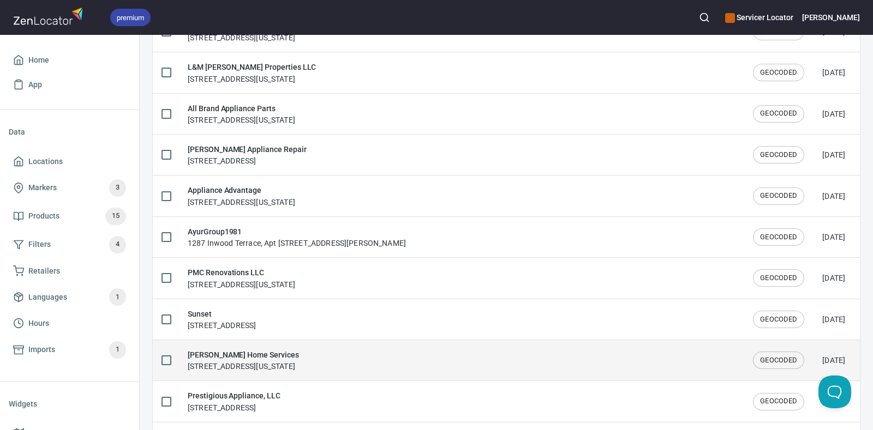
scroll to position [1853, 0]
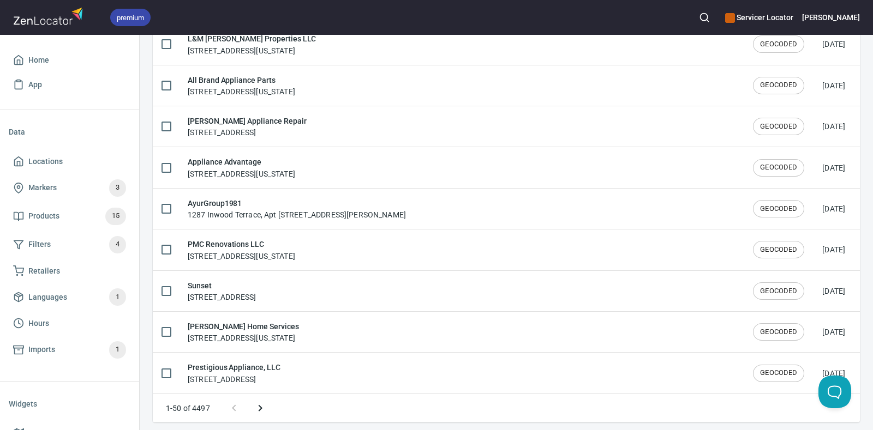
click at [261, 405] on icon "Next page" at bounding box center [260, 408] width 4 height 7
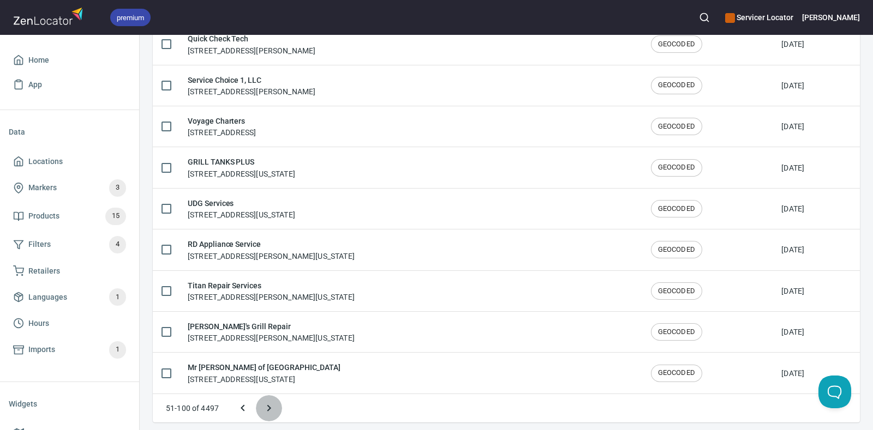
click at [266, 402] on icon "Next page" at bounding box center [268, 408] width 13 height 13
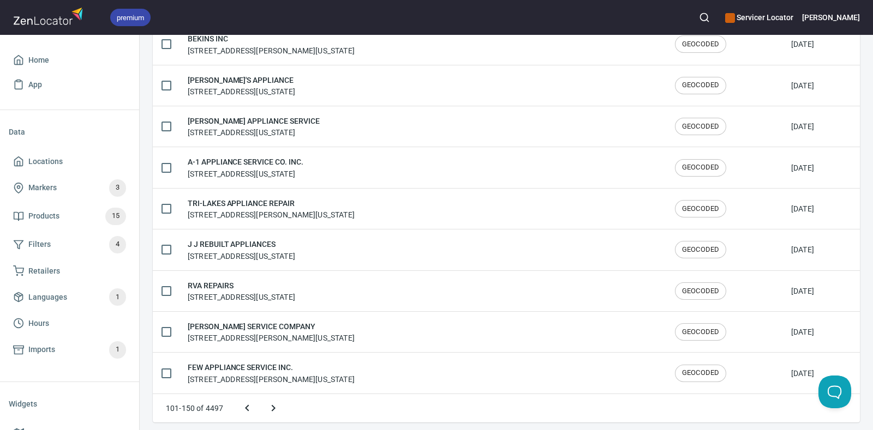
click at [267, 402] on icon "Next page" at bounding box center [273, 408] width 13 height 13
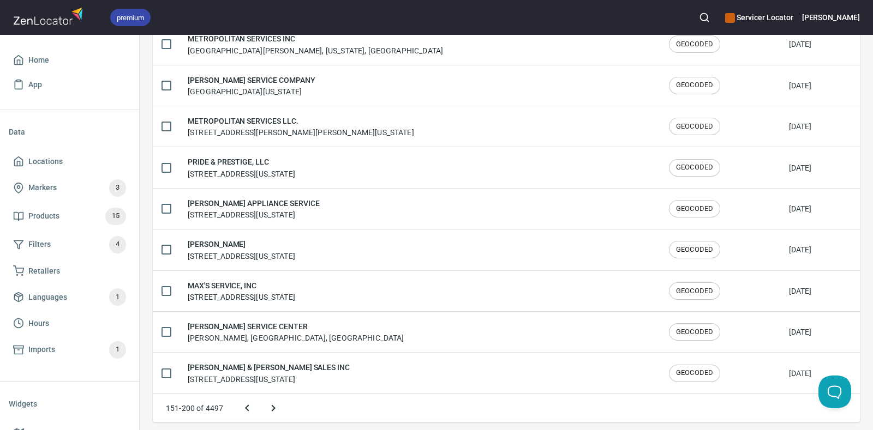
click at [277, 402] on icon "Next page" at bounding box center [273, 408] width 13 height 13
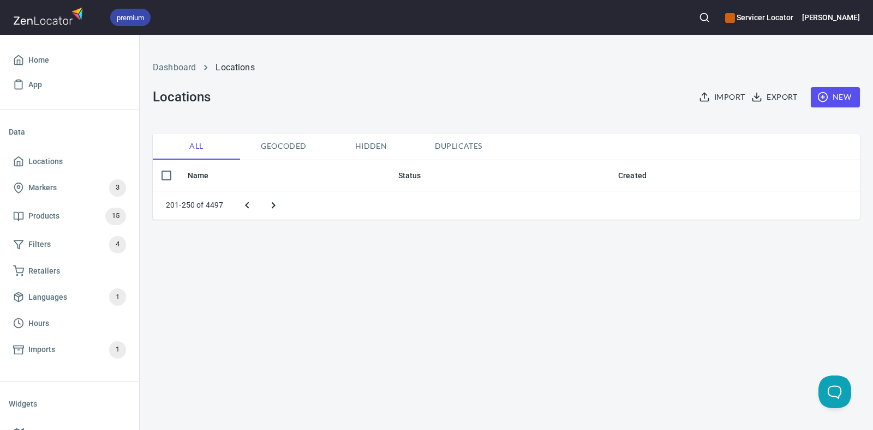
scroll to position [0, 0]
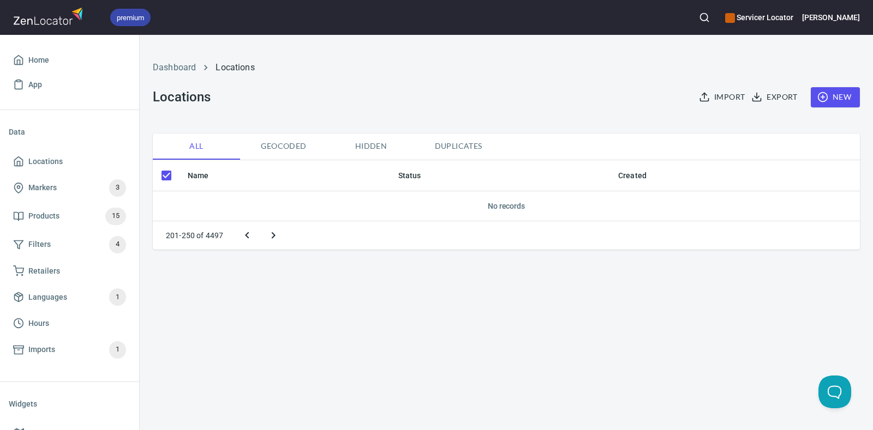
checkbox input "false"
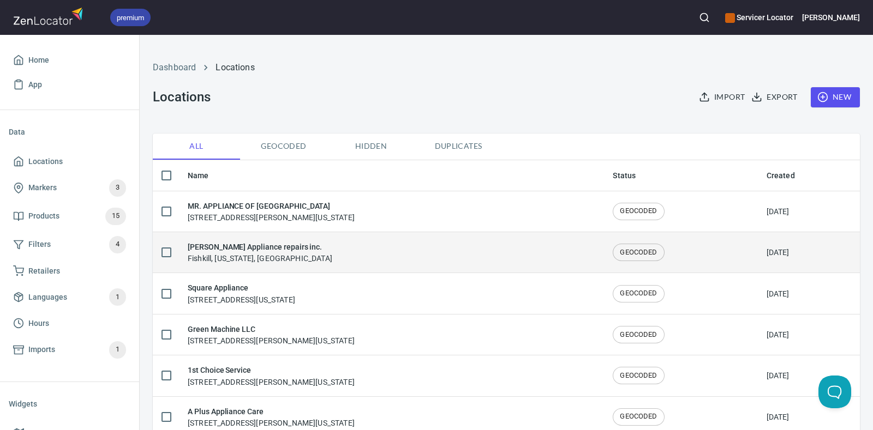
click at [227, 248] on h6 "Hudson Appliance repairs inc." at bounding box center [260, 247] width 145 height 12
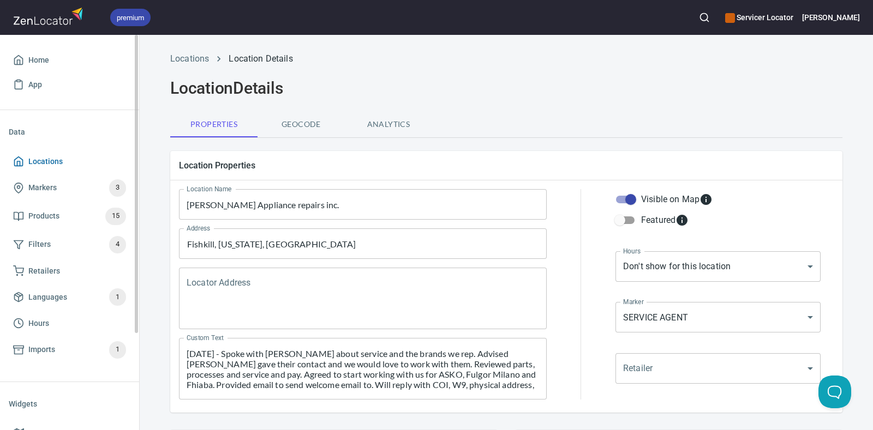
drag, startPoint x: 37, startPoint y: 162, endPoint x: 57, endPoint y: 160, distance: 20.8
click at [37, 162] on span "Locations" at bounding box center [45, 162] width 34 height 14
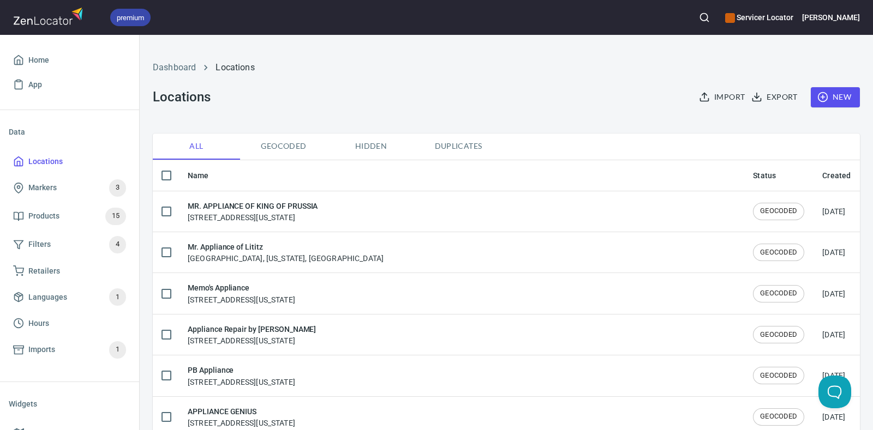
click at [773, 85] on div "Import Export New" at bounding box center [773, 97] width 185 height 33
click at [771, 95] on span "Export" at bounding box center [775, 98] width 44 height 14
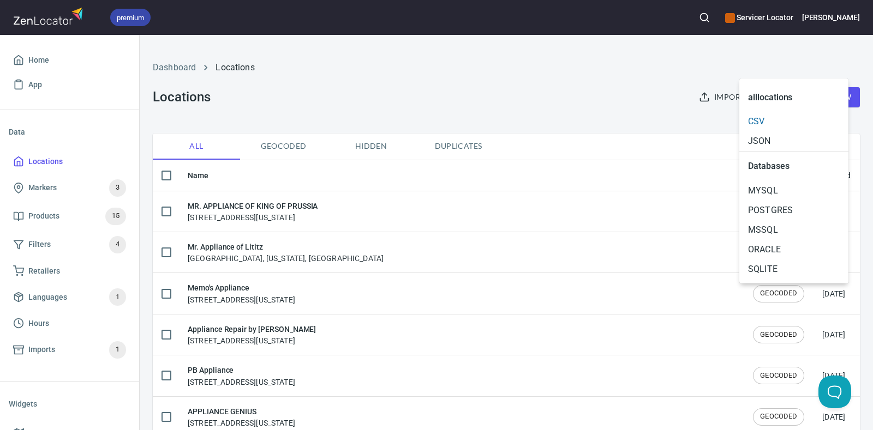
click at [785, 124] on span "CSV" at bounding box center [794, 121] width 92 height 13
click at [795, 113] on link "CSV" at bounding box center [793, 122] width 109 height 20
